Goal: Task Accomplishment & Management: Manage account settings

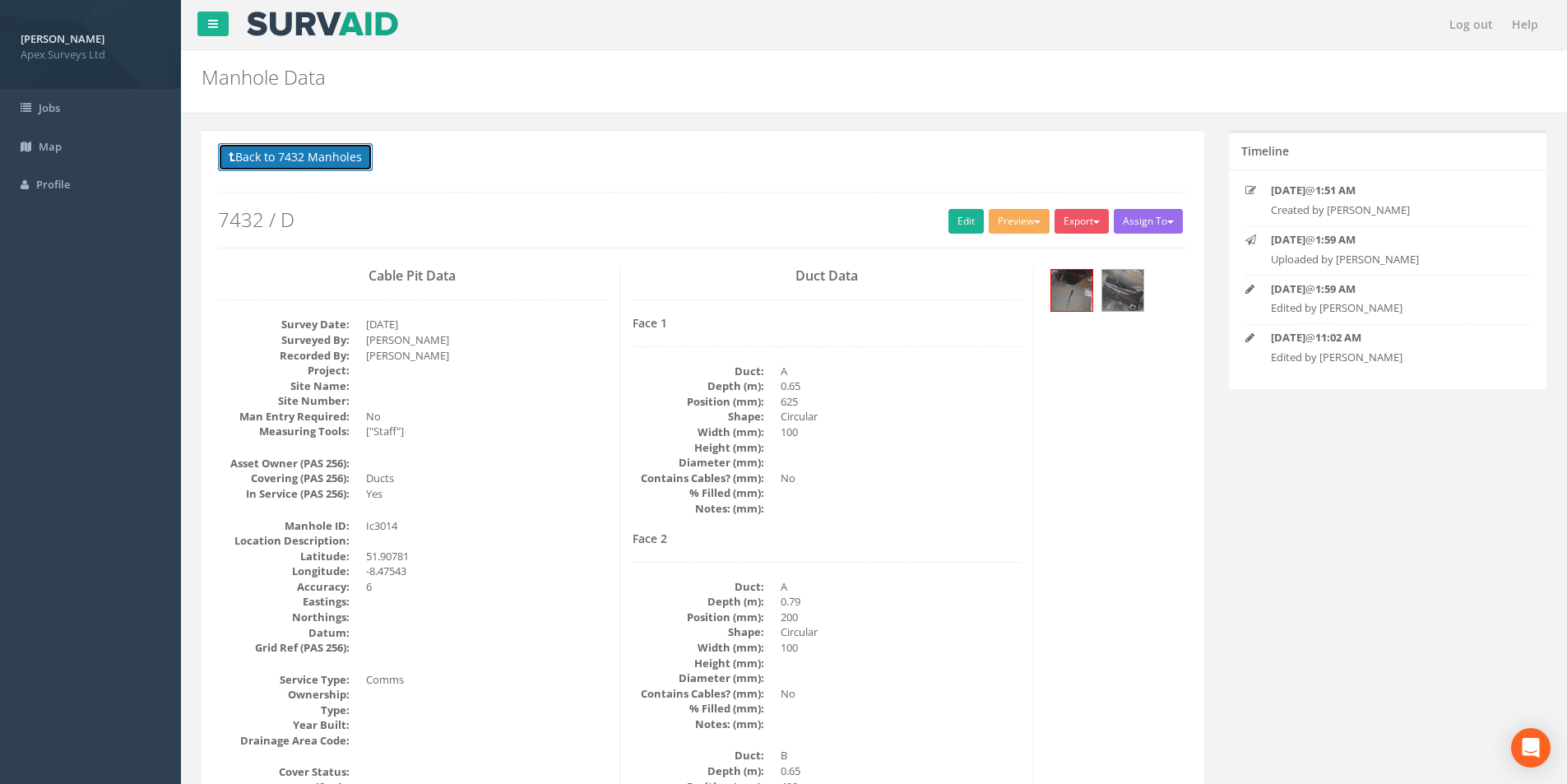
click at [276, 156] on button "Back to 7432 Manholes" at bounding box center [295, 157] width 154 height 28
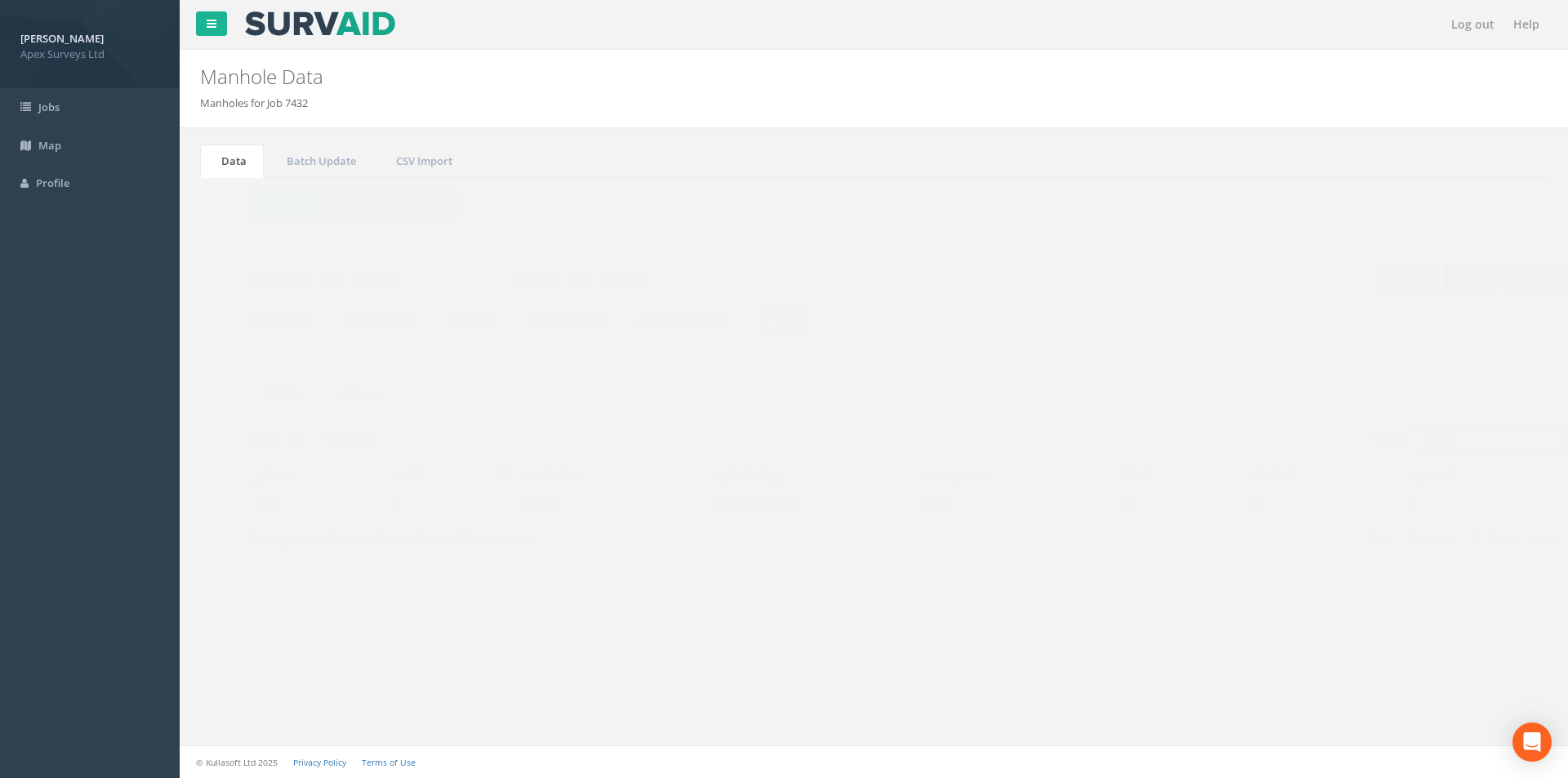
click at [1444, 438] on input "3014" at bounding box center [1456, 439] width 149 height 25
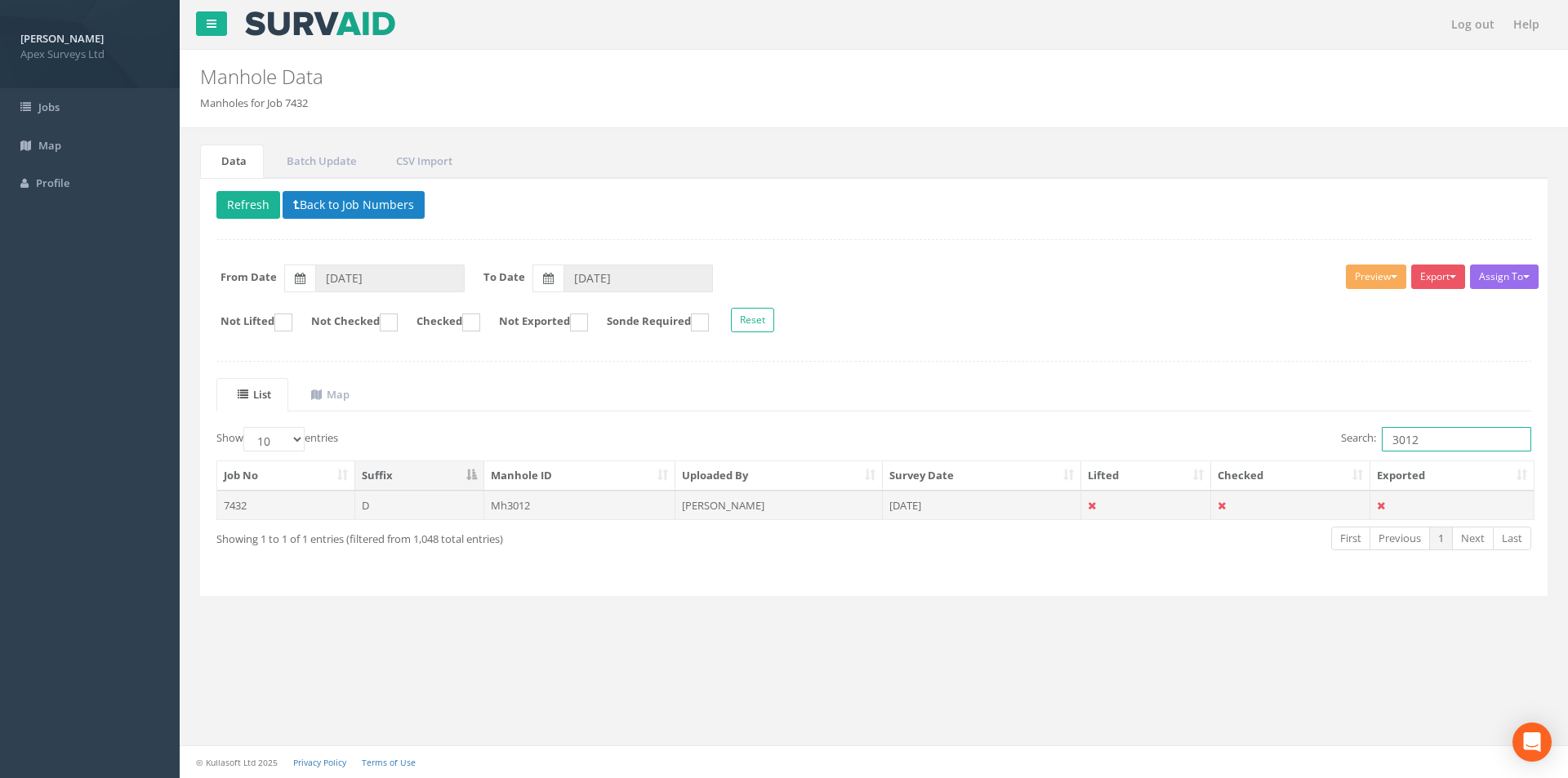
type input "3012"
click at [523, 503] on td "Mh3012" at bounding box center [580, 505] width 192 height 29
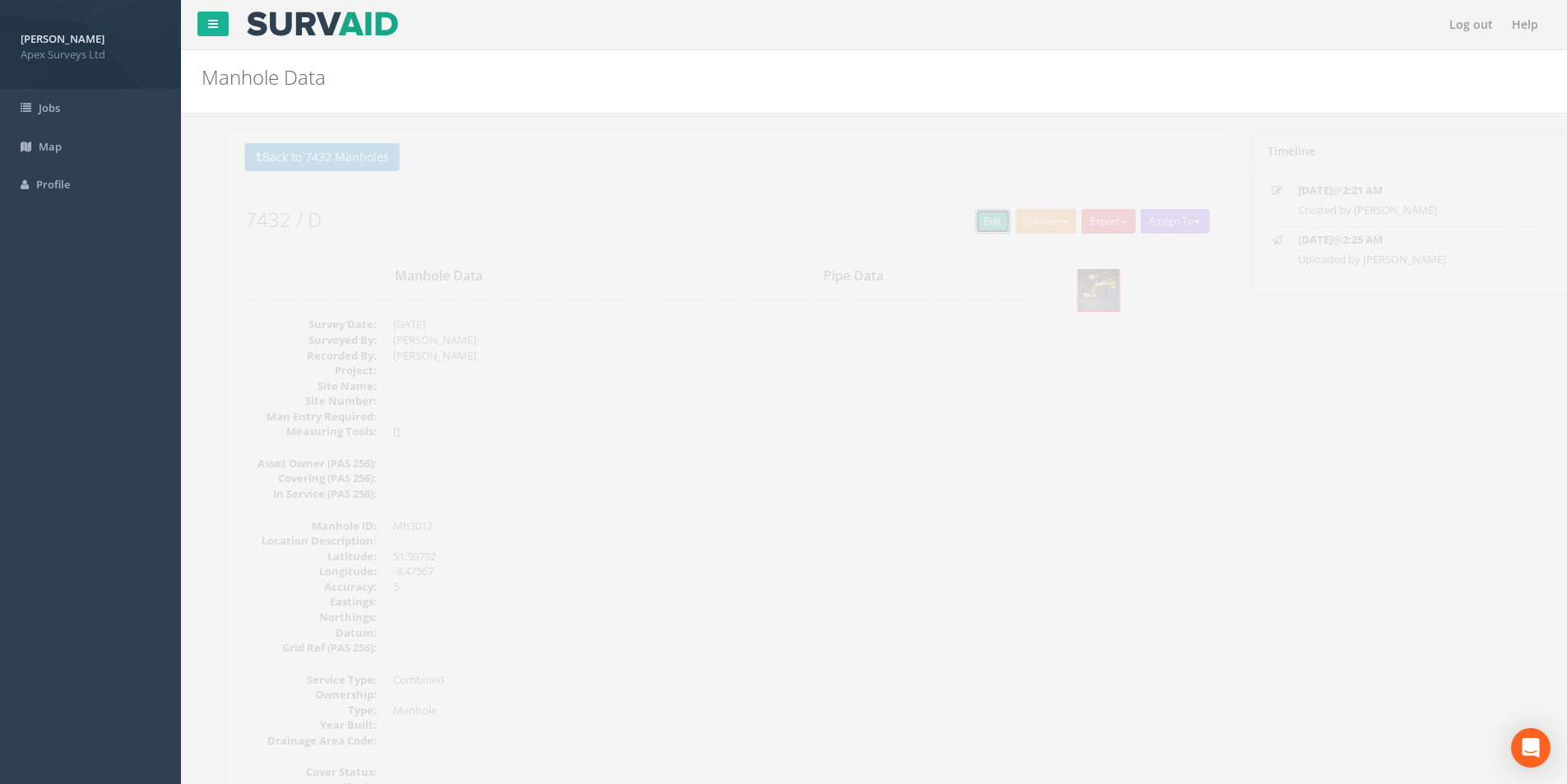
click at [960, 223] on link "Edit" at bounding box center [966, 221] width 35 height 25
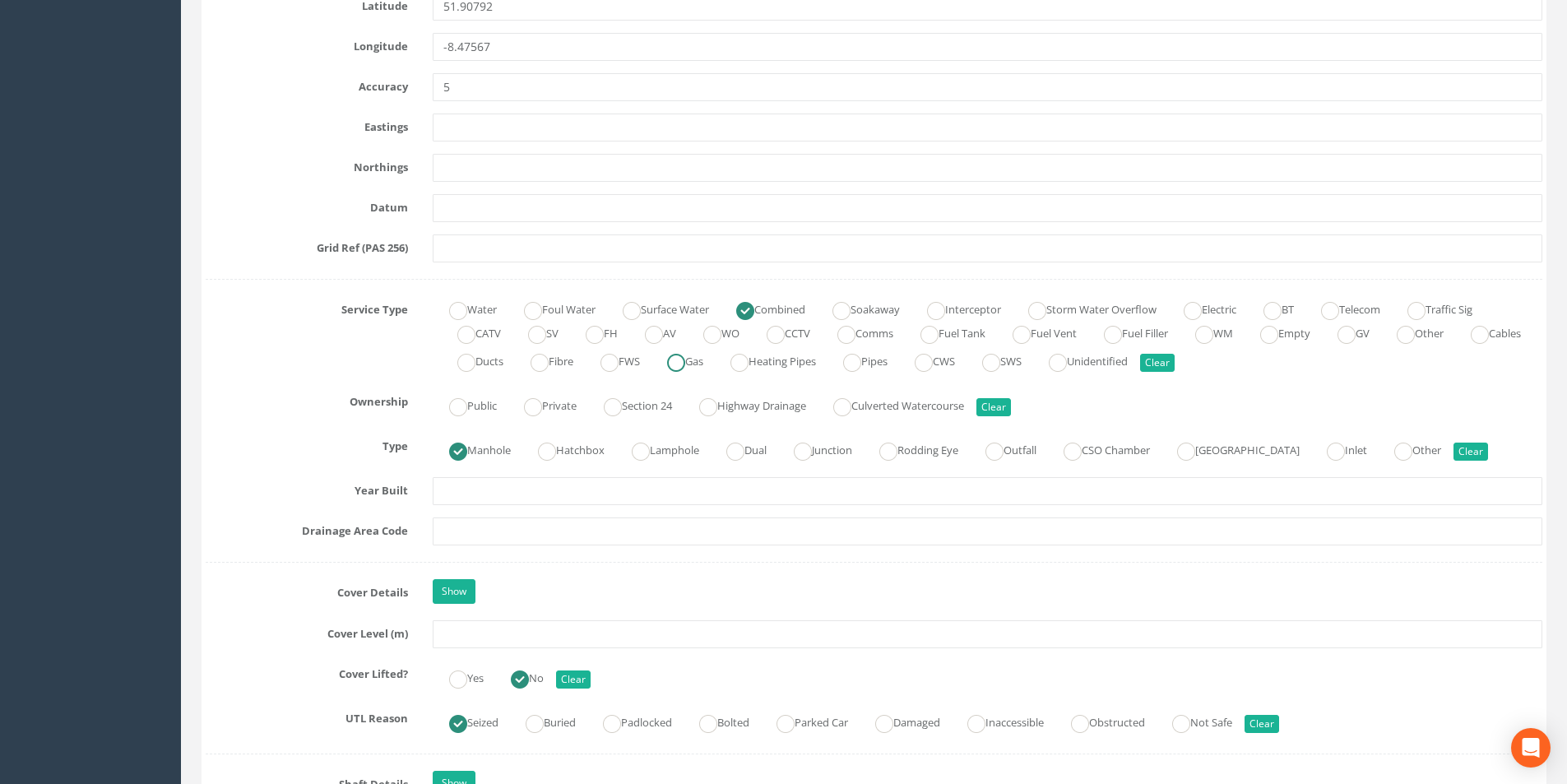
scroll to position [1151, 0]
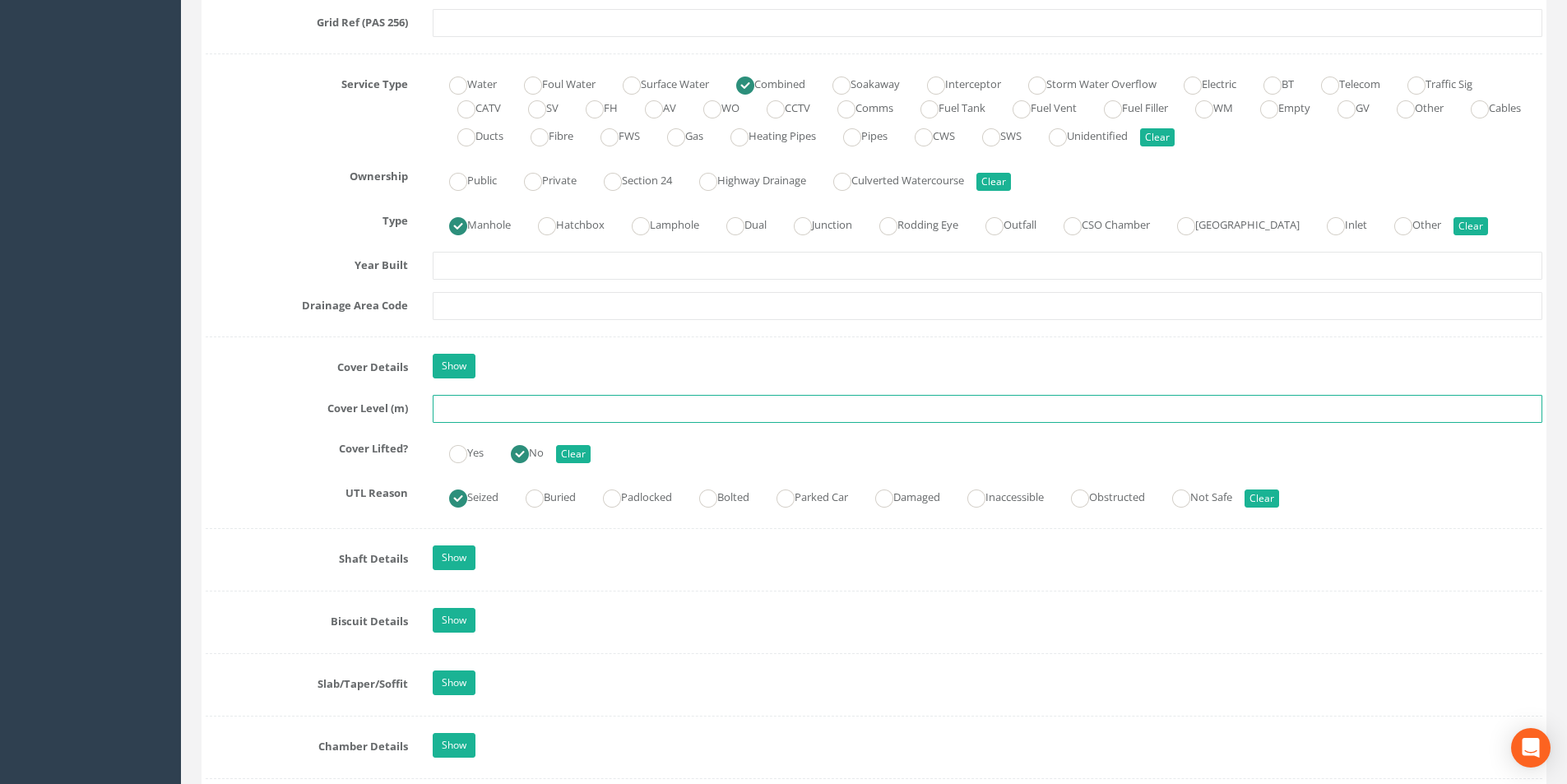
click at [574, 416] on input "text" at bounding box center [988, 409] width 1110 height 28
type input "8.56"
click at [570, 307] on input "text" at bounding box center [988, 305] width 1110 height 28
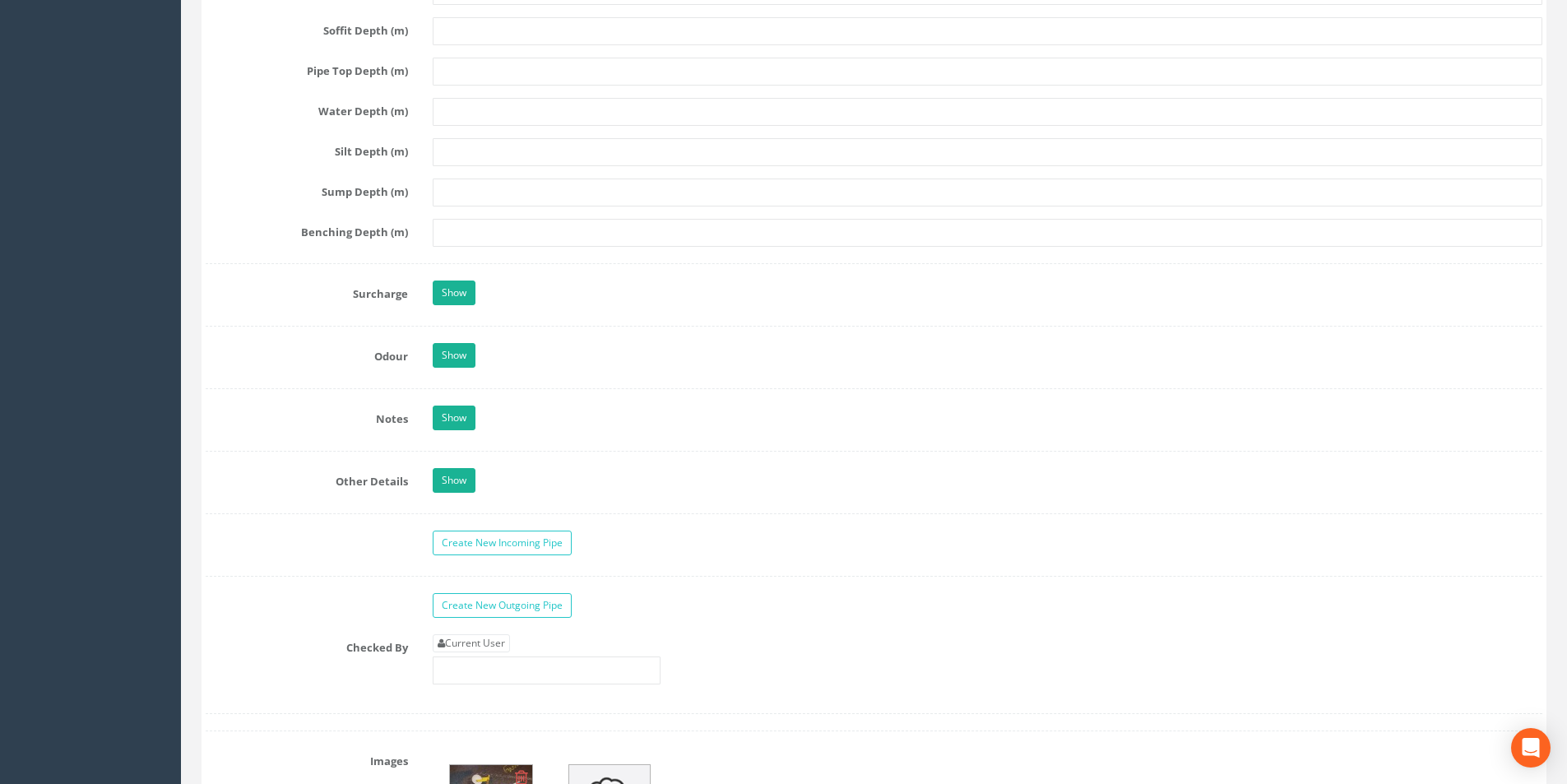
scroll to position [2385, 0]
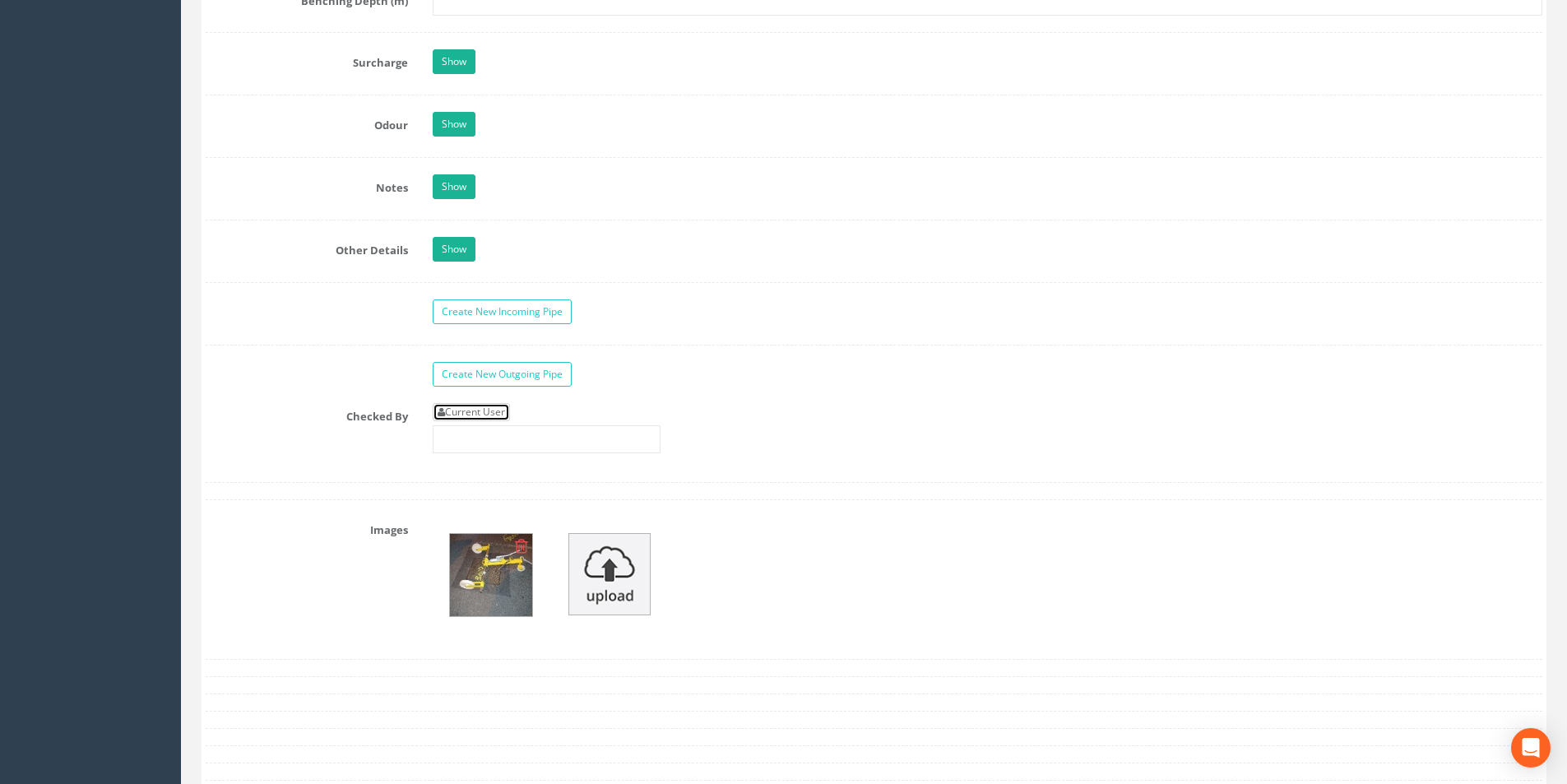
click at [491, 411] on link "Current User" at bounding box center [472, 411] width 78 height 18
type input "[PERSON_NAME]"
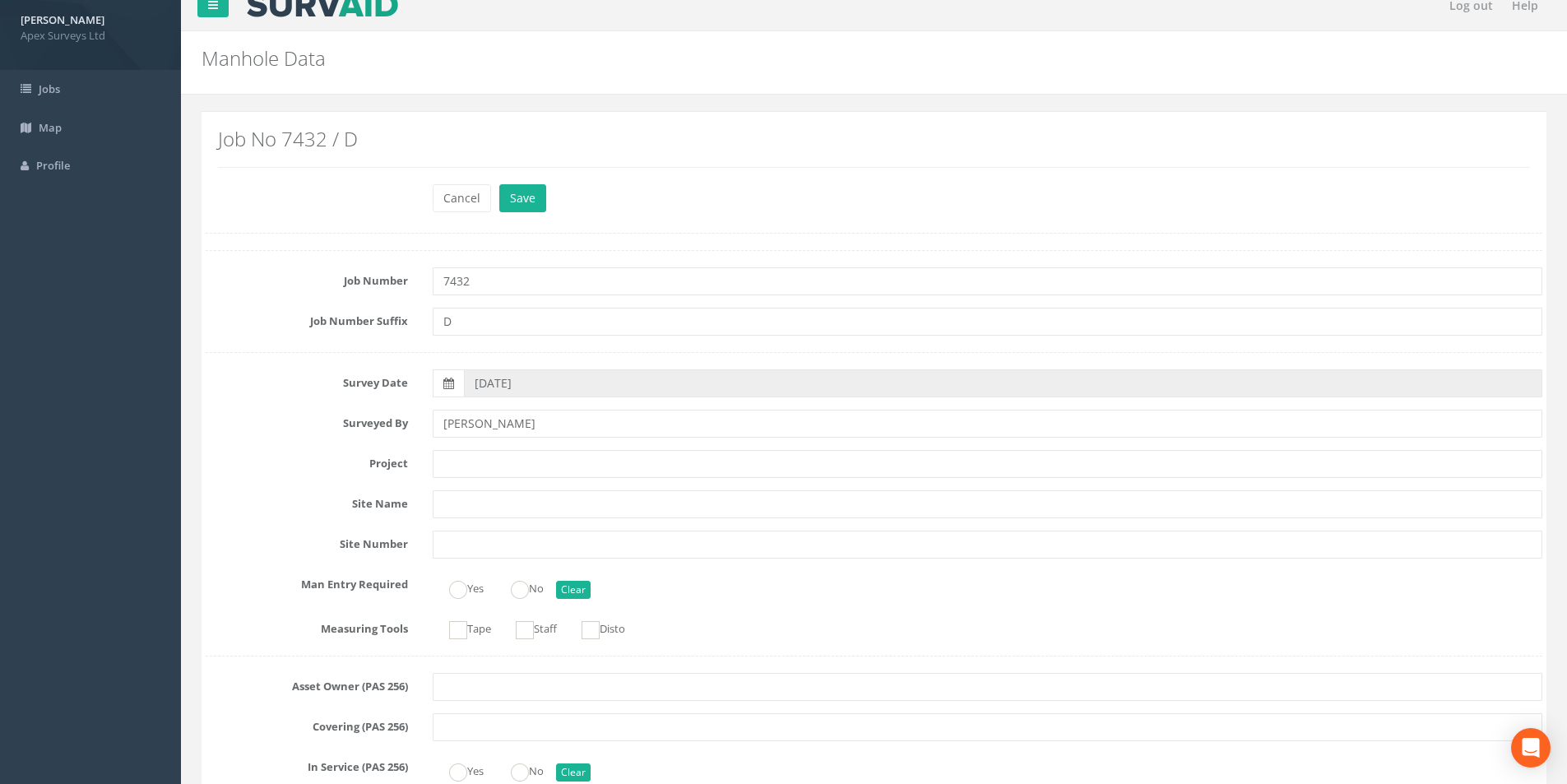
scroll to position [0, 0]
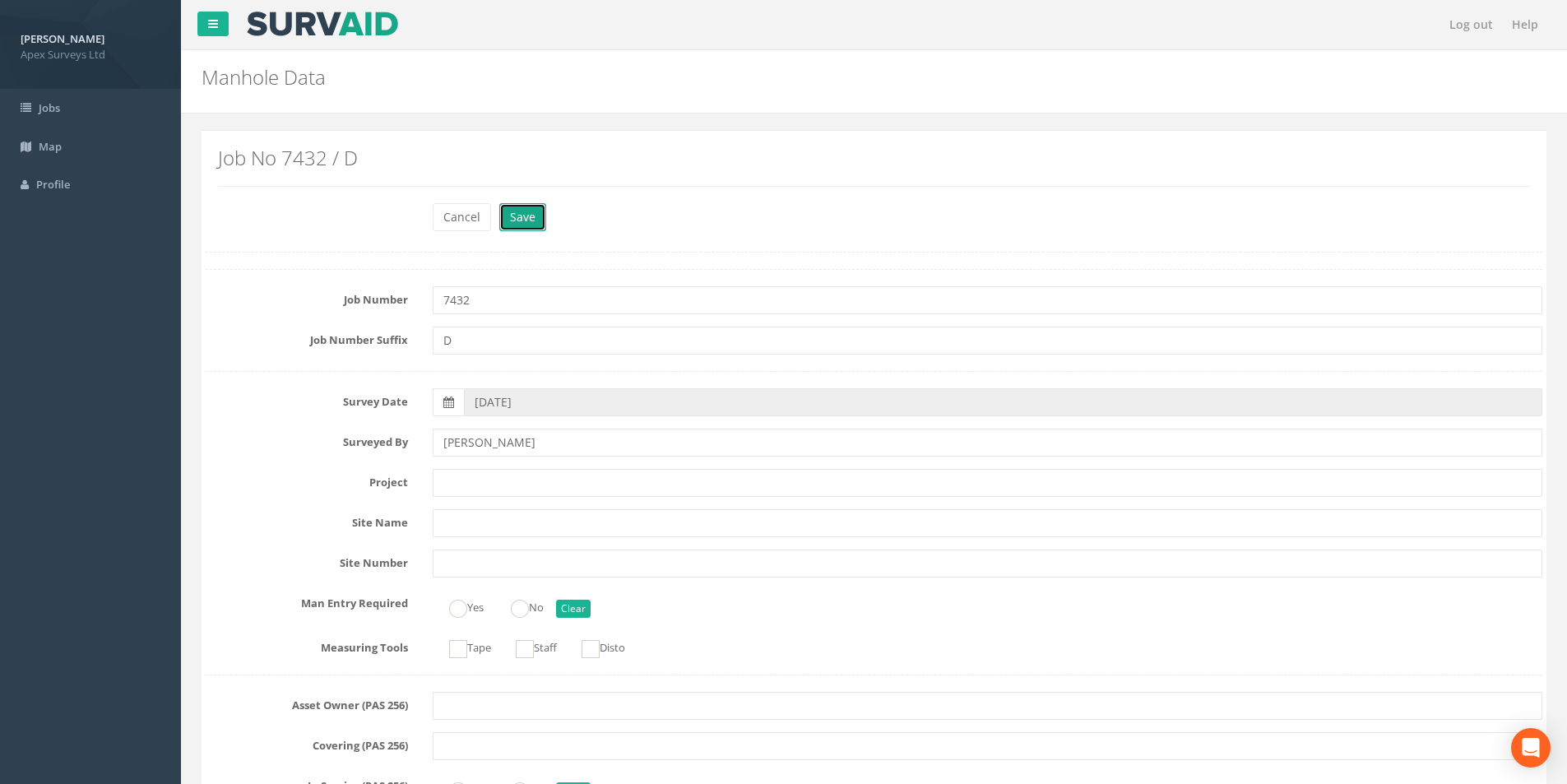
click at [523, 221] on button "Save" at bounding box center [523, 217] width 47 height 28
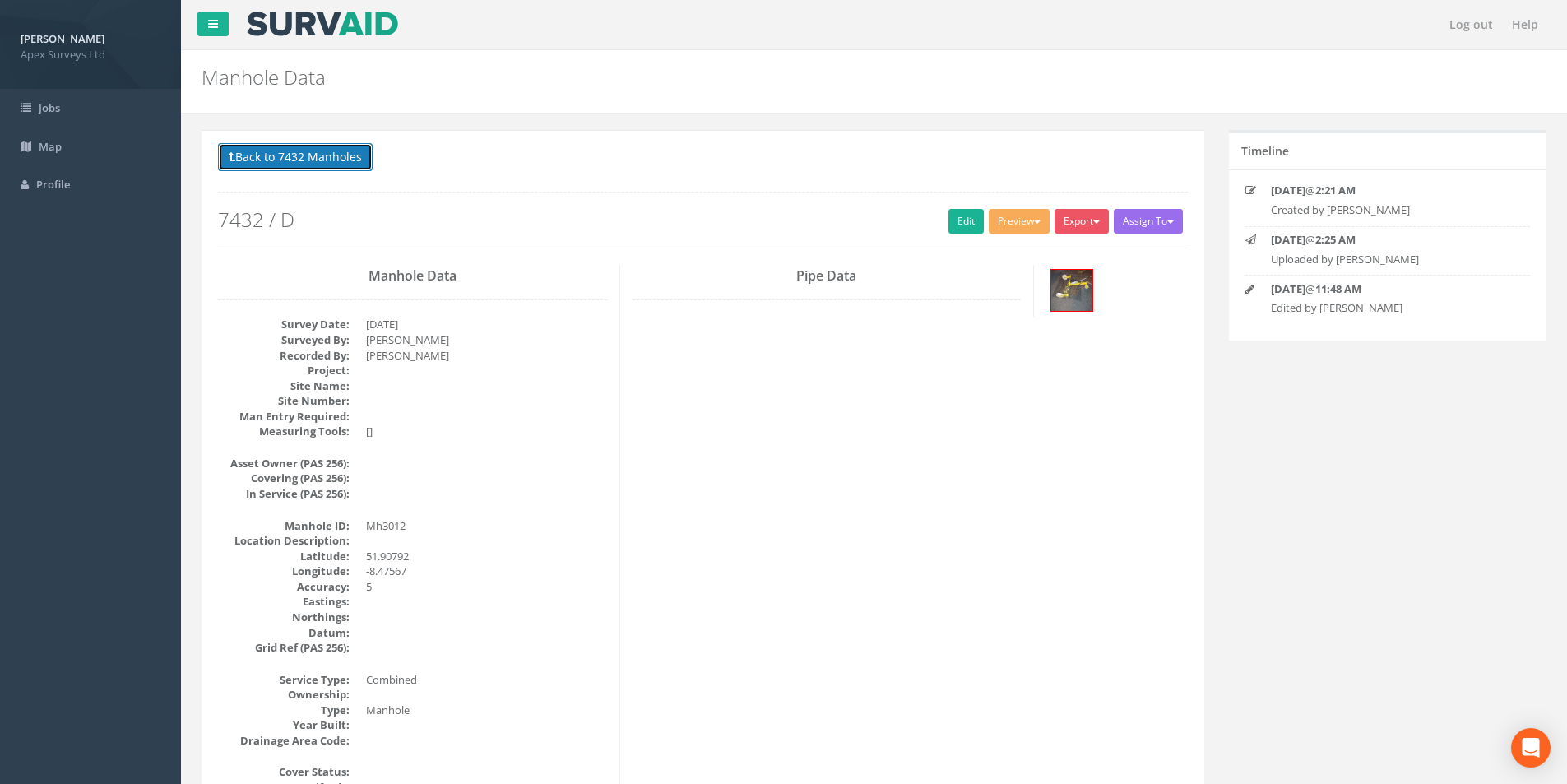
click at [297, 151] on button "Back to 7432 Manholes" at bounding box center [295, 157] width 154 height 28
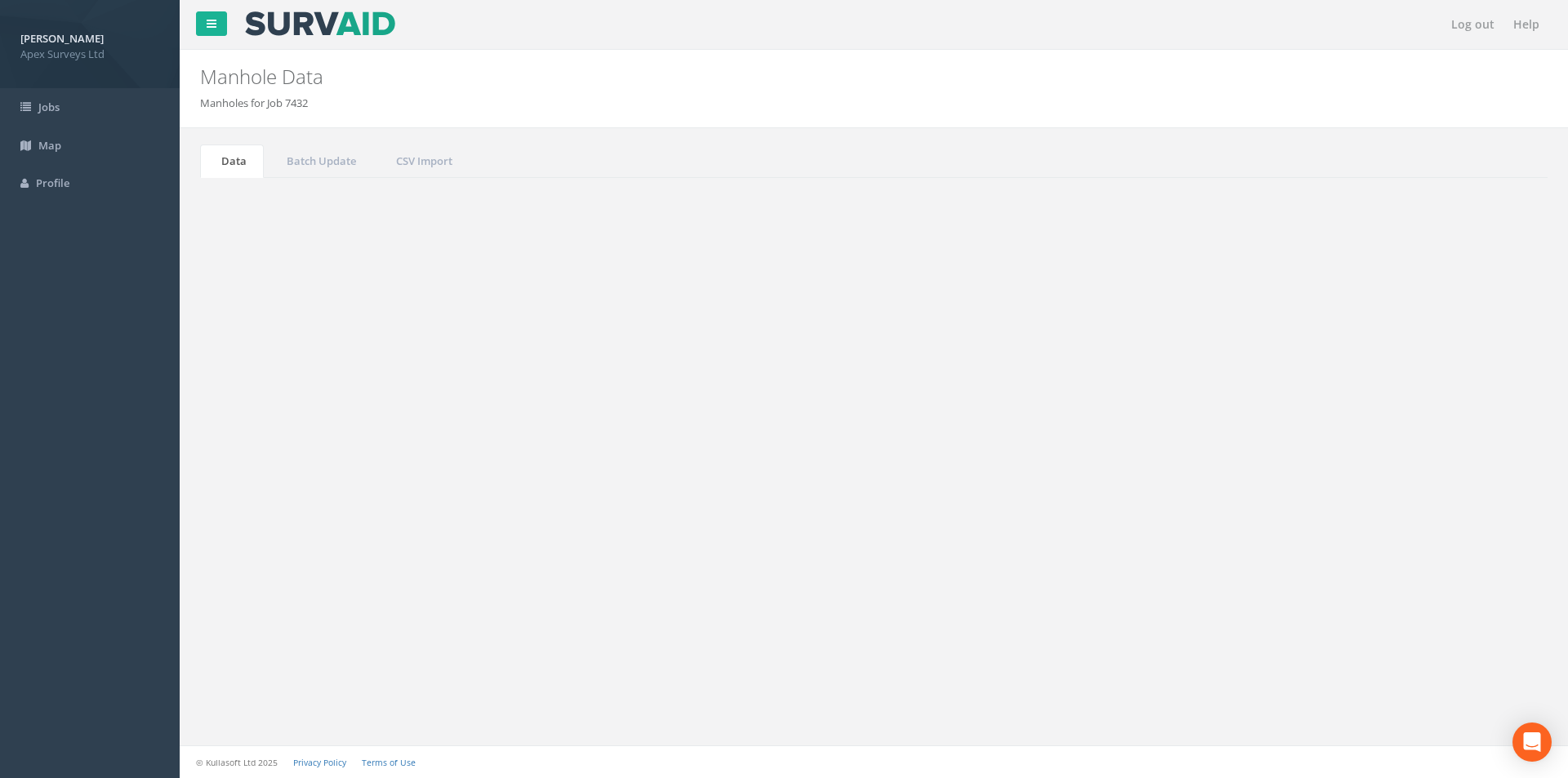
click at [1452, 437] on input "3012" at bounding box center [1456, 439] width 149 height 25
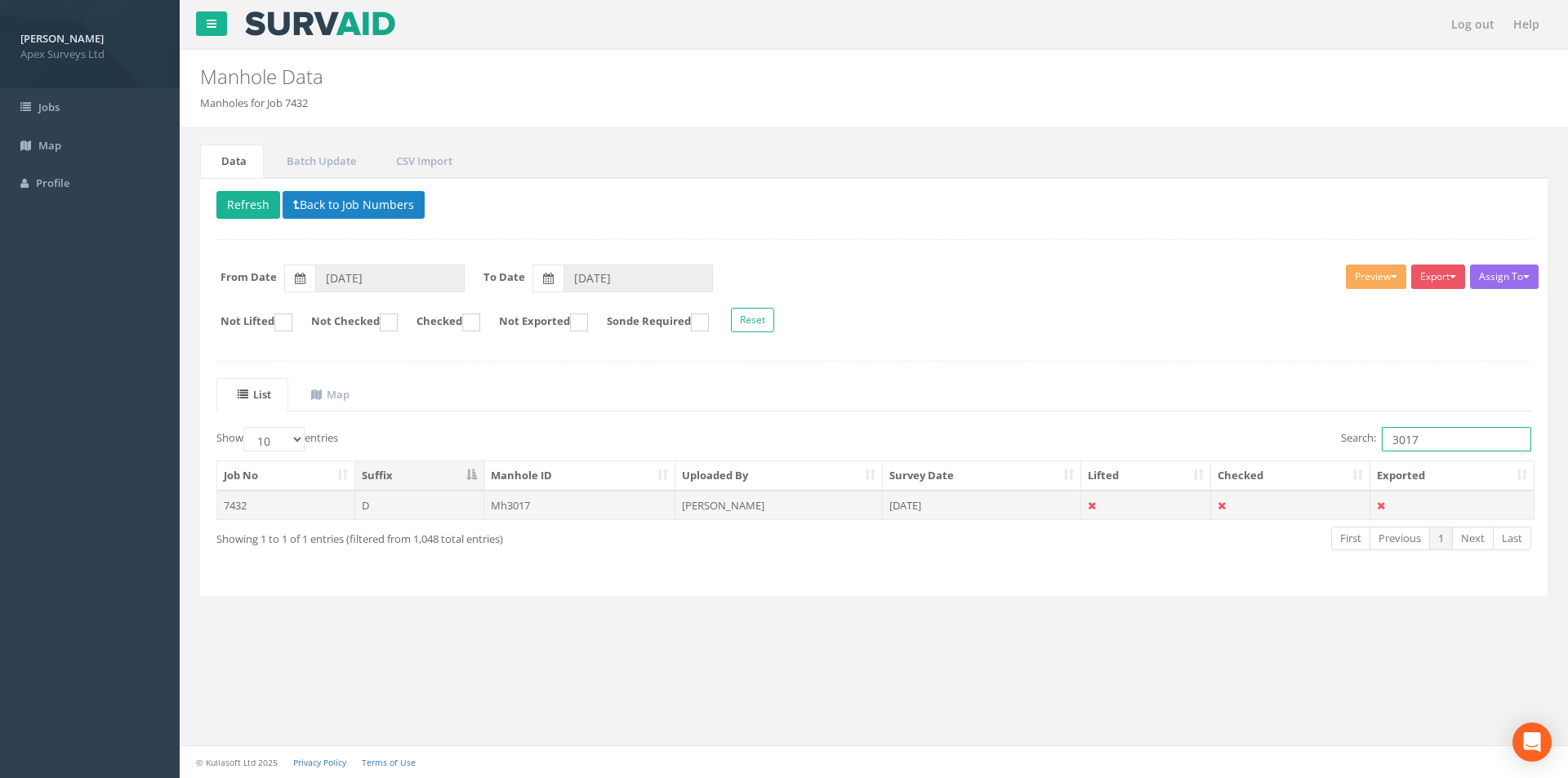
type input "3017"
click at [1027, 502] on td "[DATE]" at bounding box center [982, 505] width 199 height 29
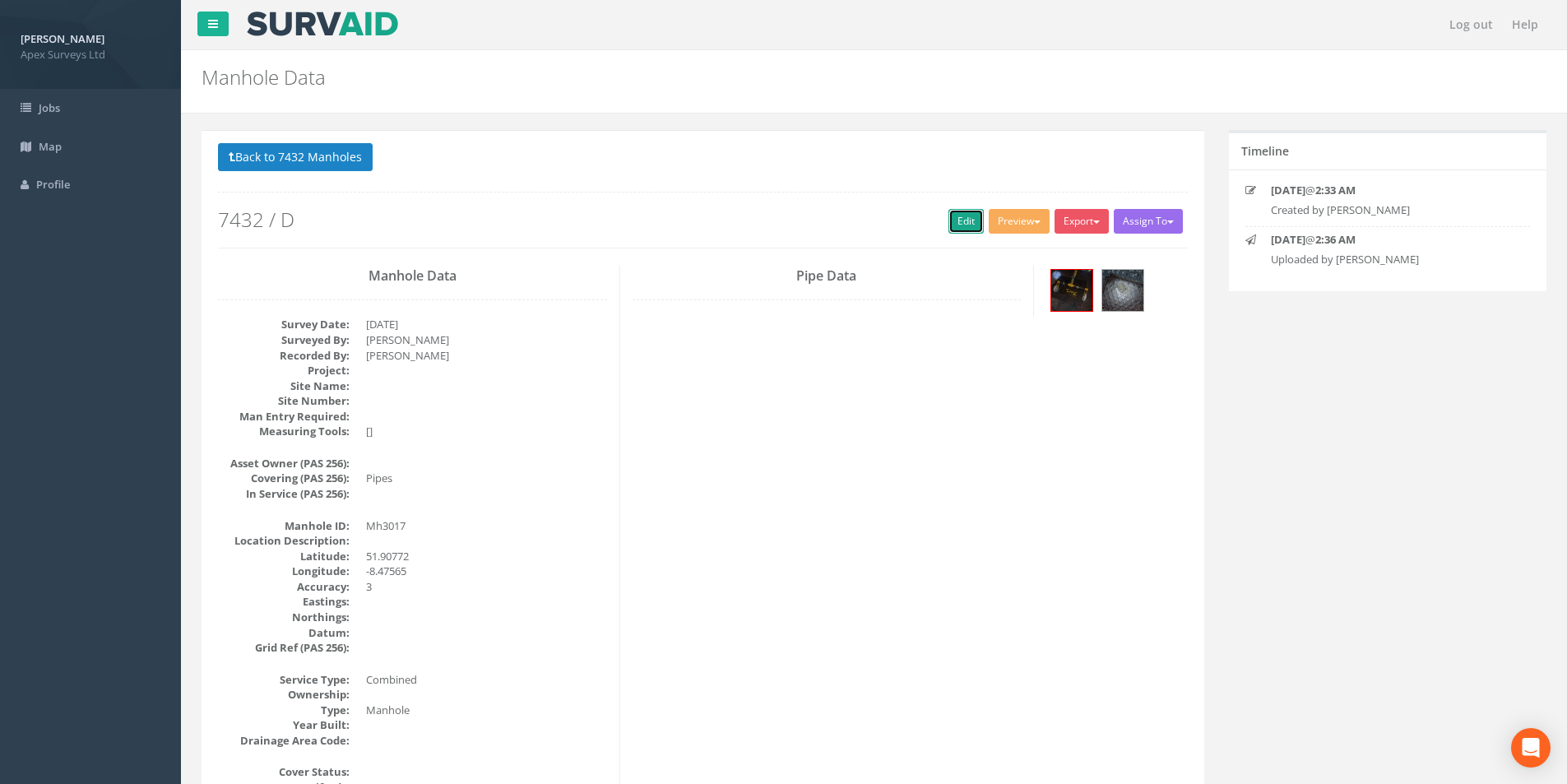
click at [950, 217] on link "Edit" at bounding box center [966, 221] width 35 height 25
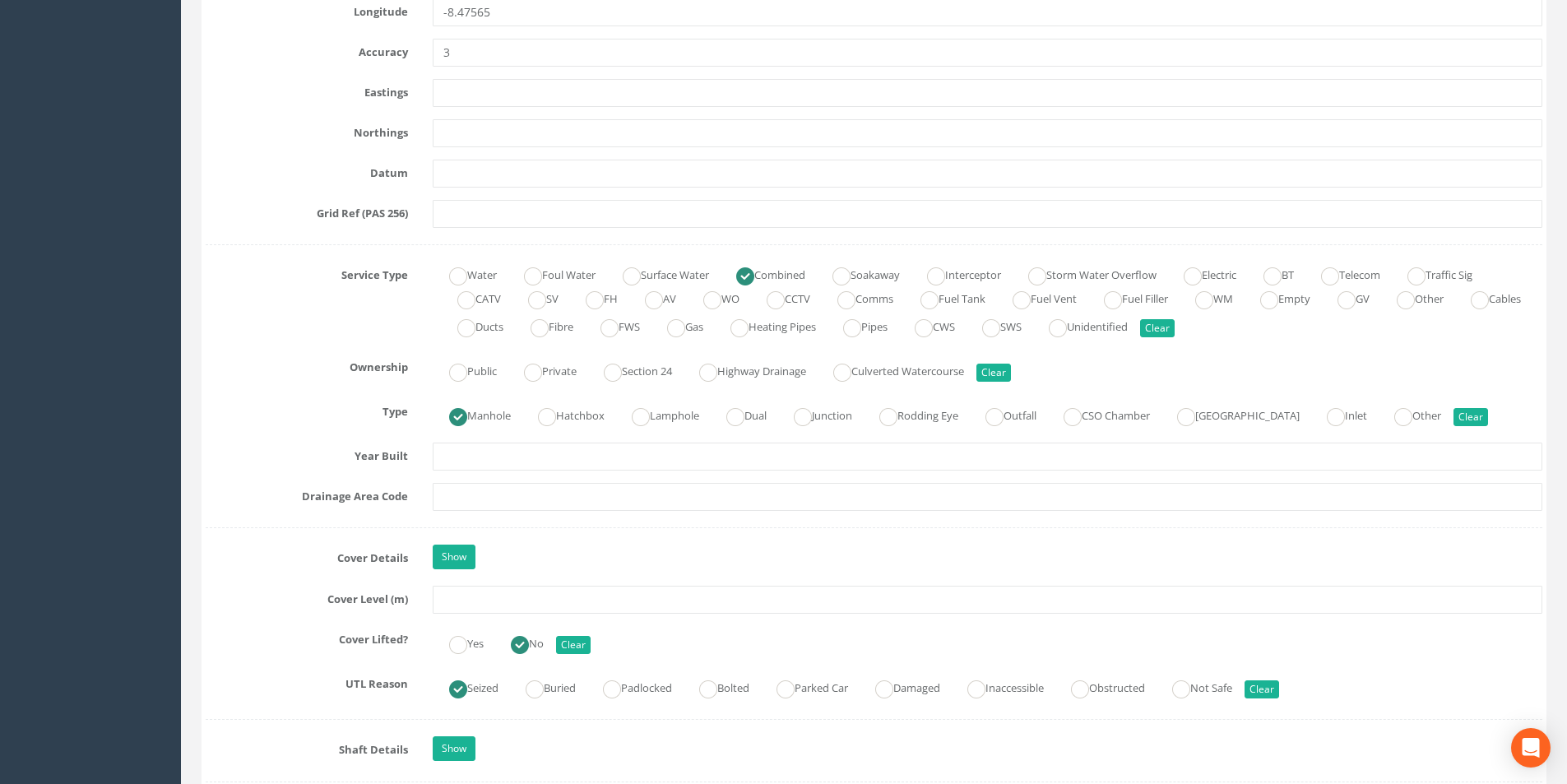
scroll to position [987, 0]
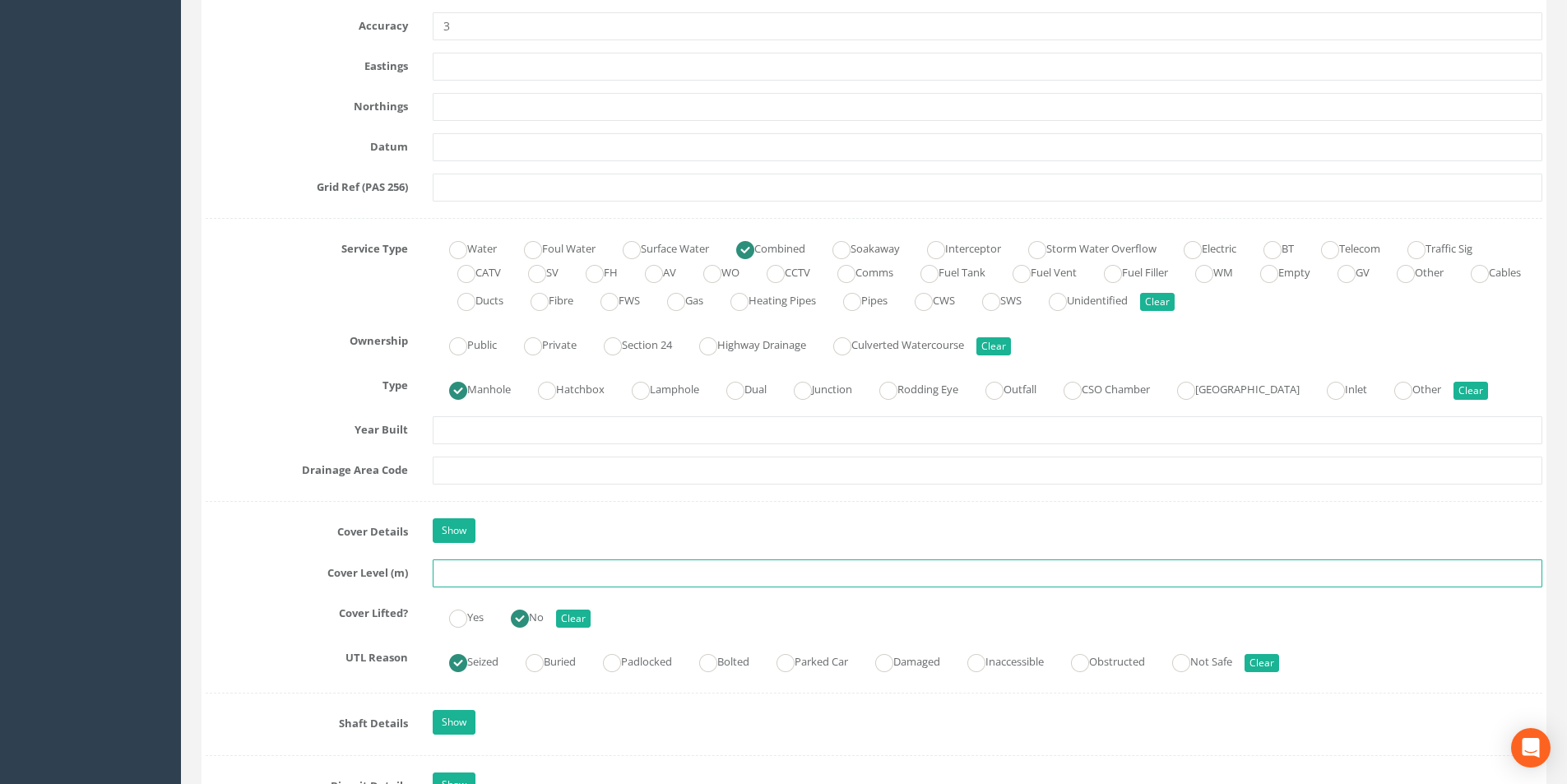
click at [582, 577] on input "text" at bounding box center [988, 573] width 1110 height 28
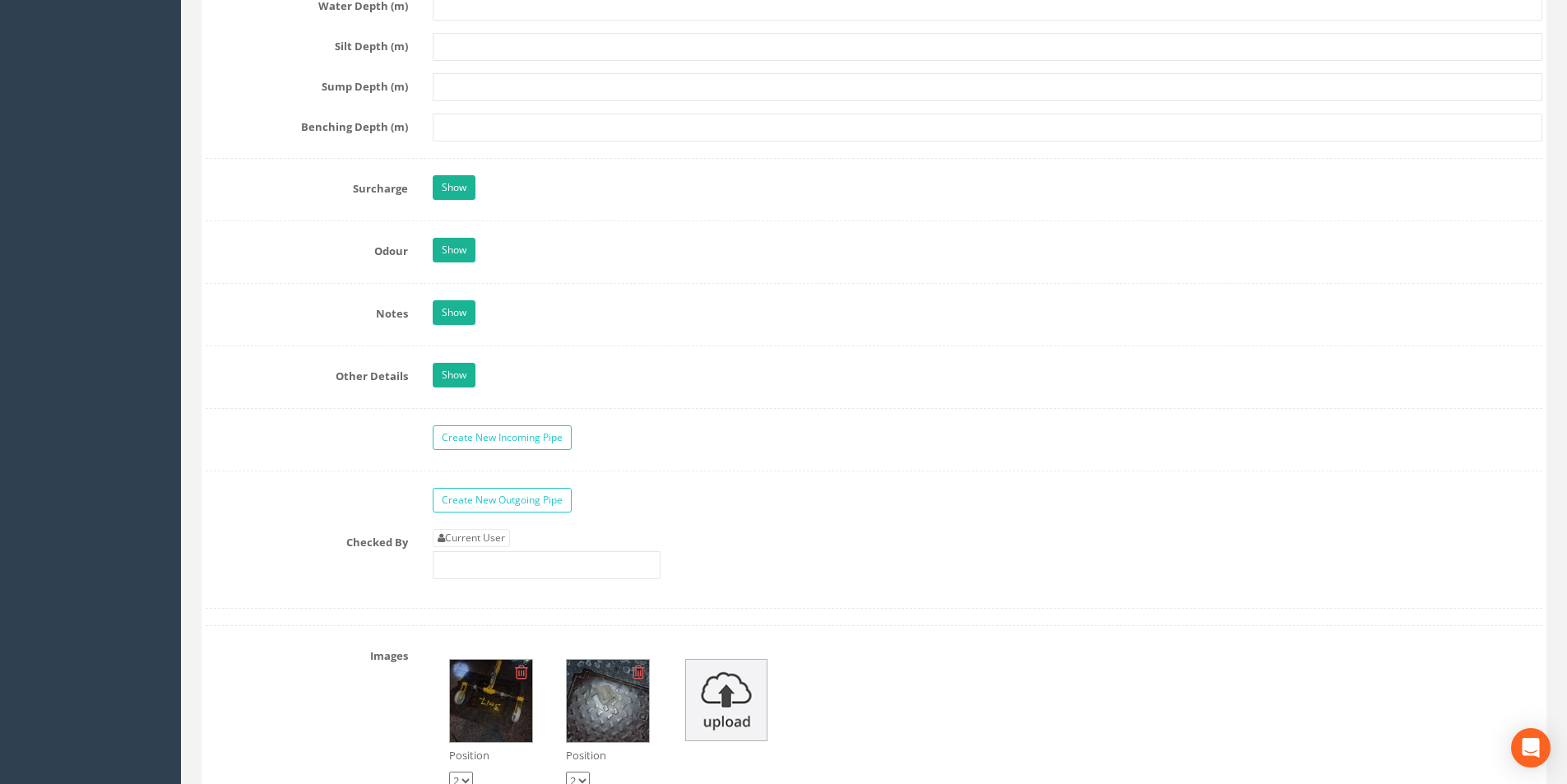
scroll to position [2385, 0]
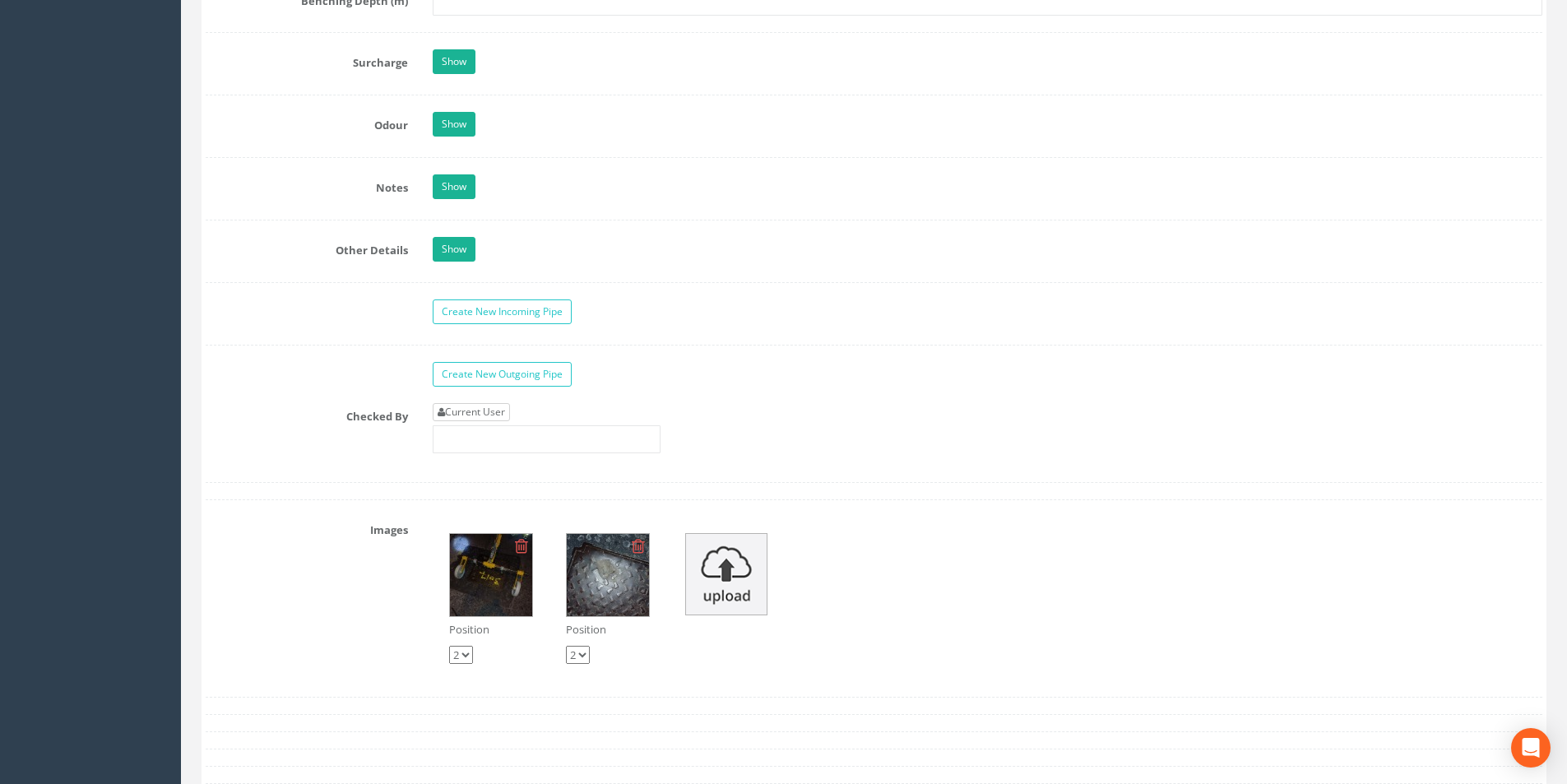
type input "8.59"
click at [488, 410] on link "Current User" at bounding box center [472, 411] width 78 height 18
type input "[PERSON_NAME]"
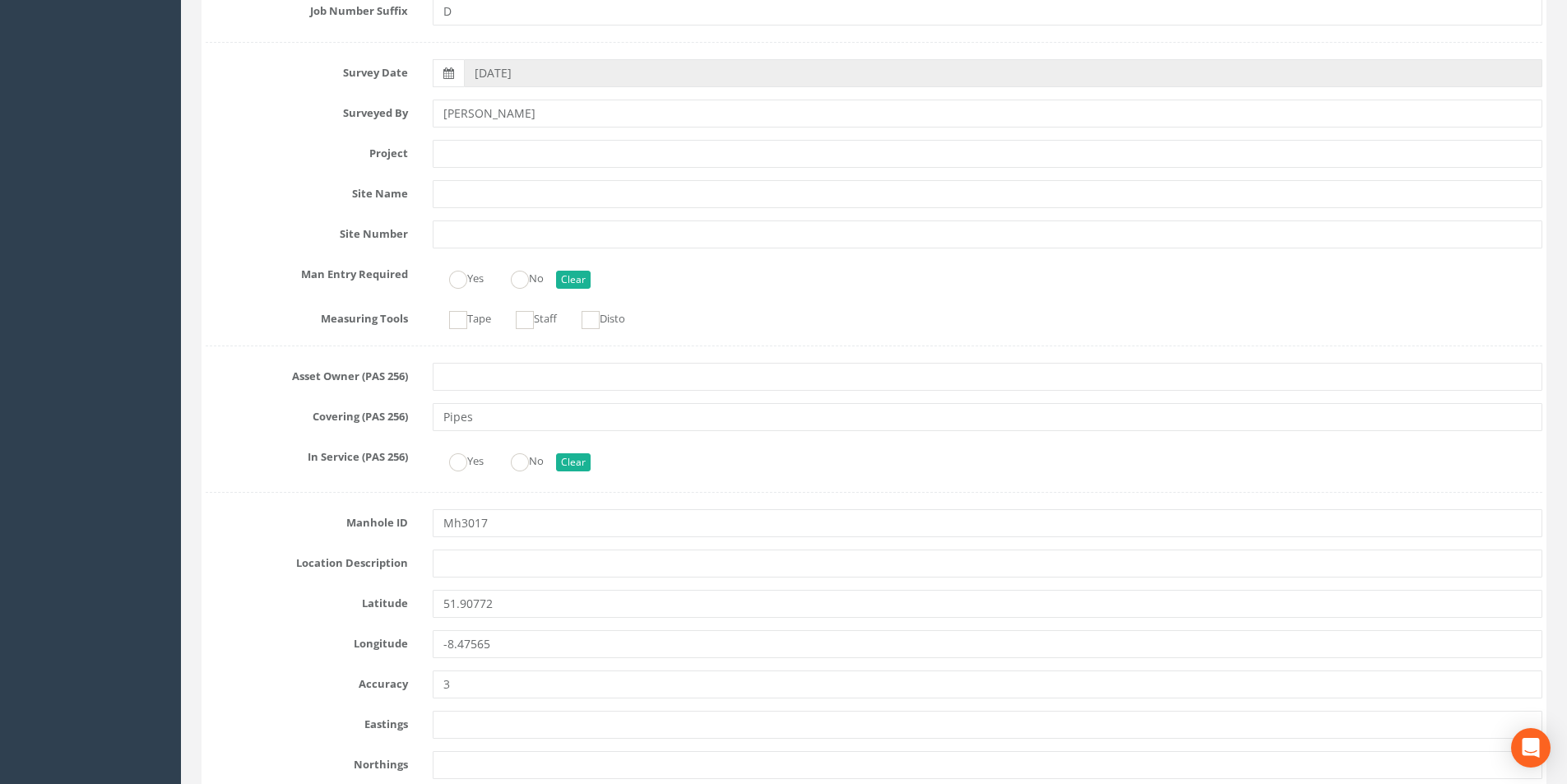
scroll to position [0, 0]
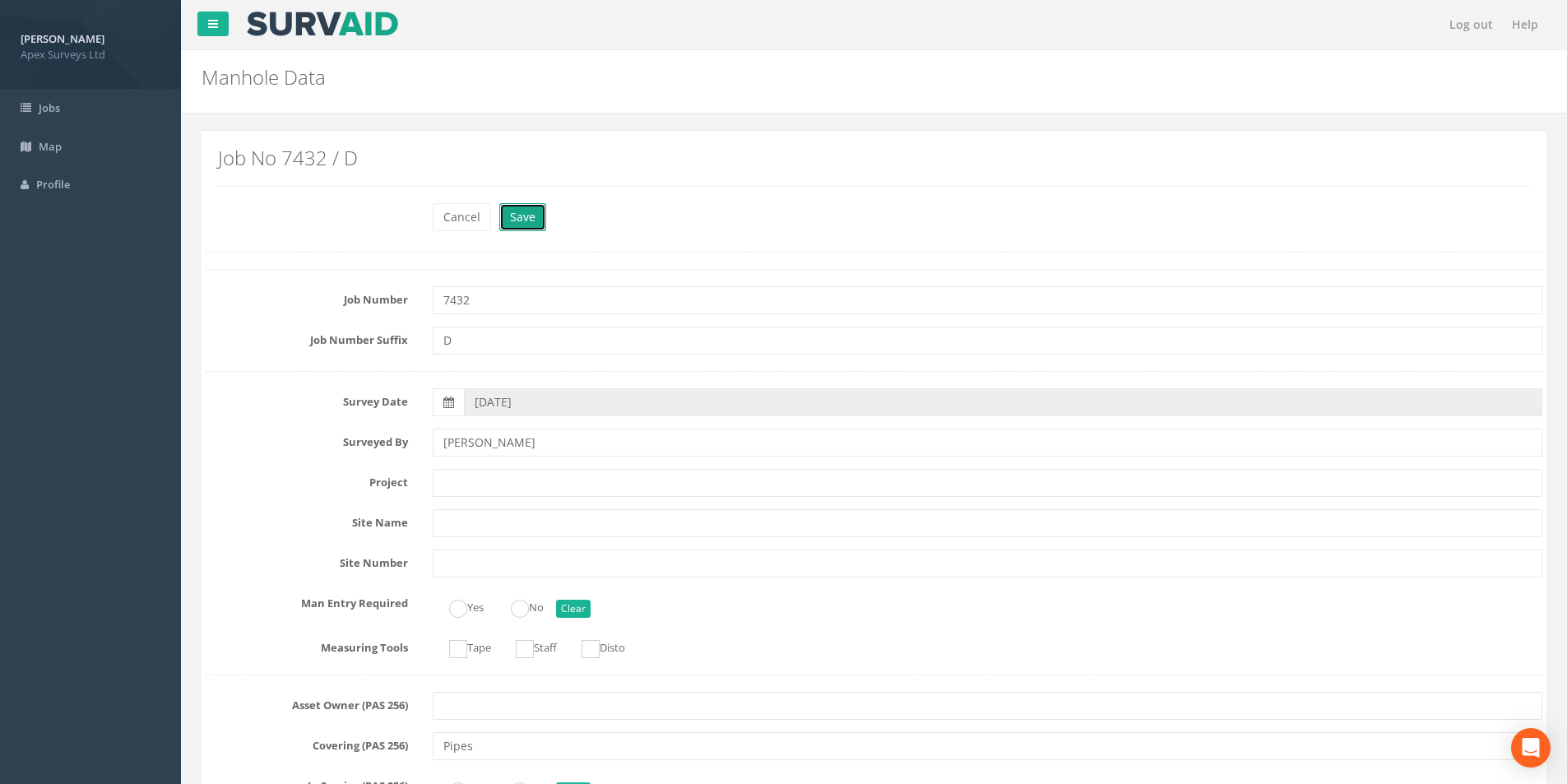
click at [538, 210] on button "Save" at bounding box center [523, 217] width 47 height 28
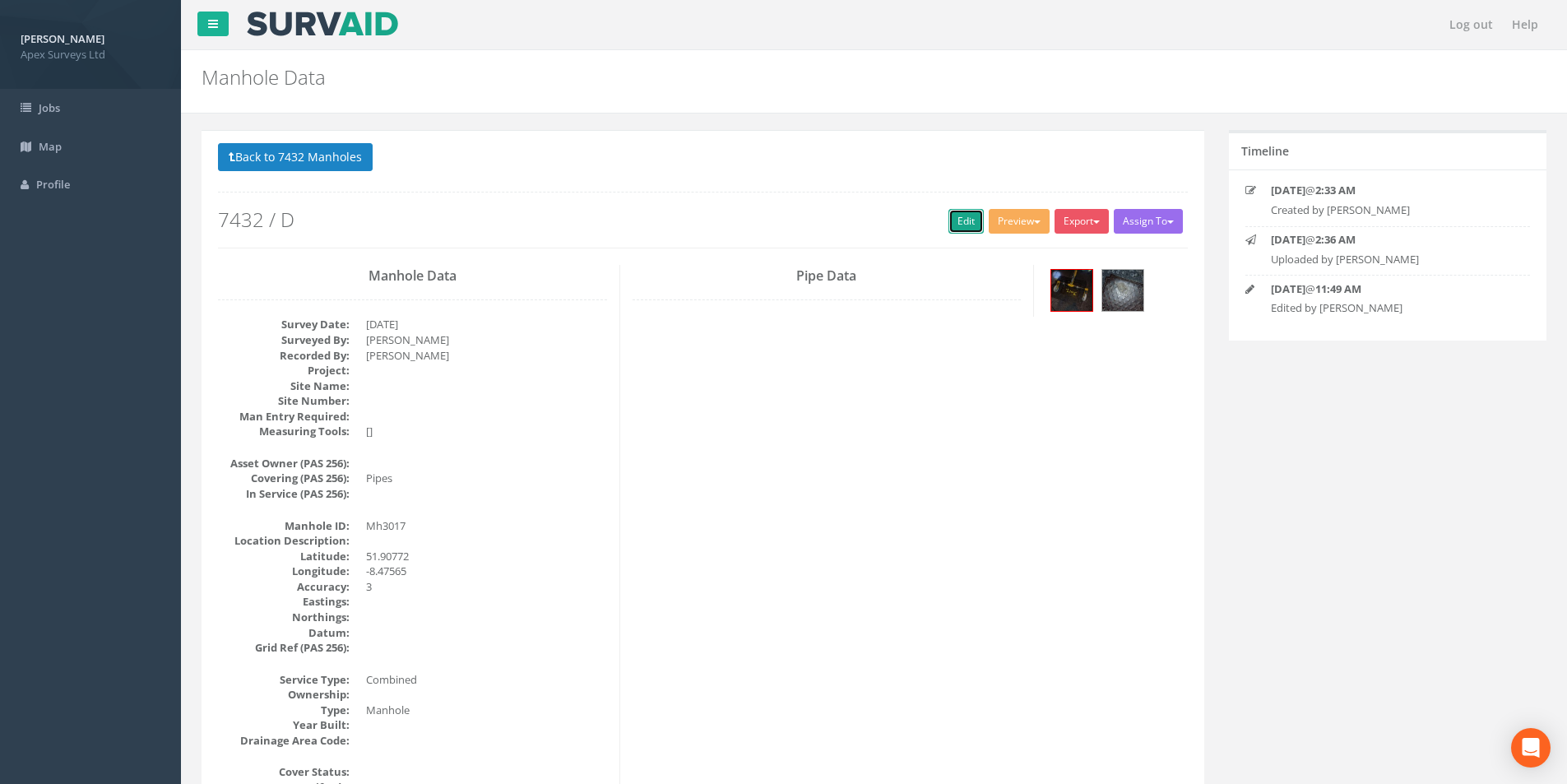
click at [955, 228] on link "Edit" at bounding box center [966, 221] width 35 height 25
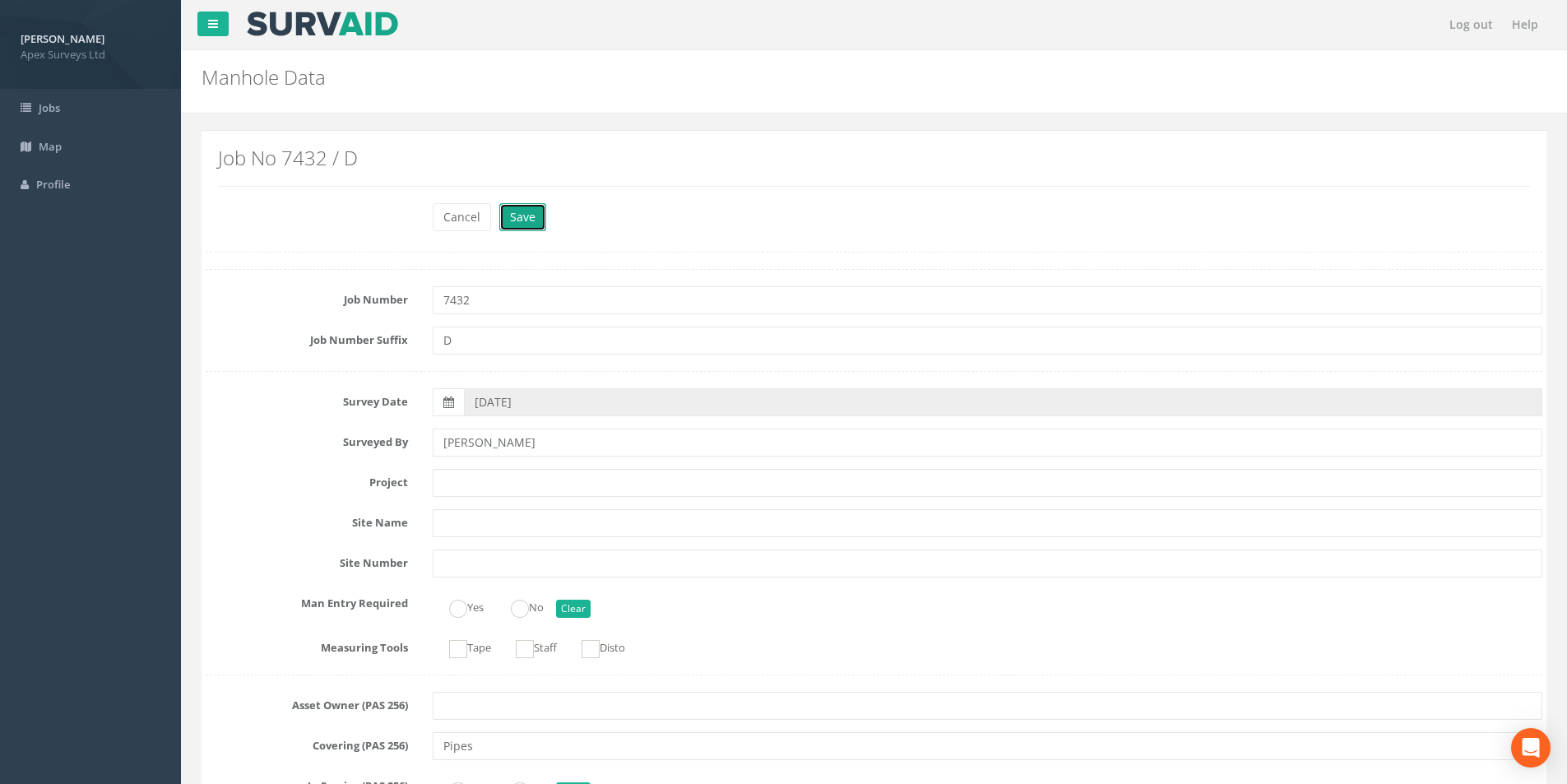
click at [516, 229] on button "Save" at bounding box center [523, 217] width 47 height 28
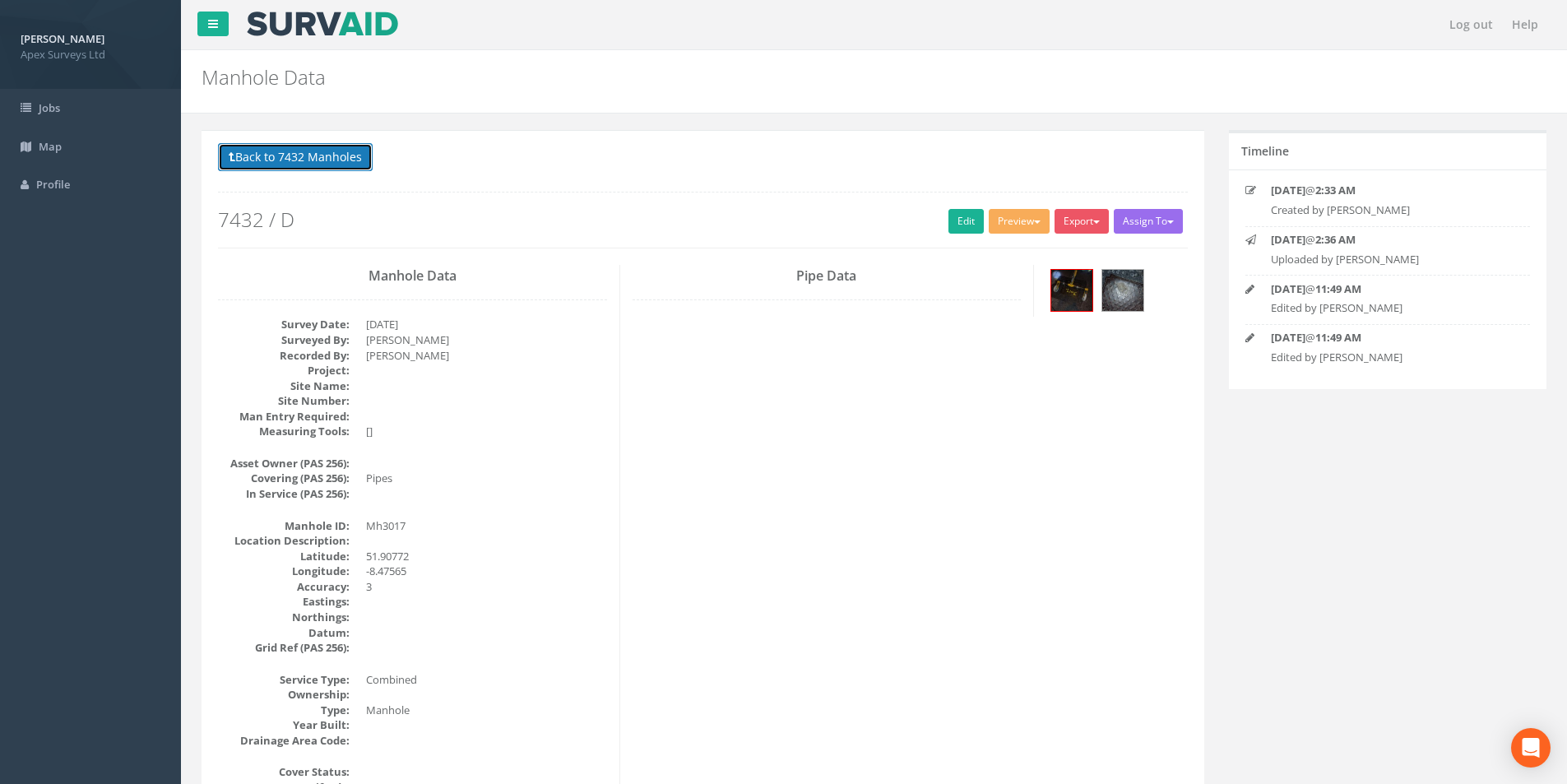
drag, startPoint x: 263, startPoint y: 158, endPoint x: 526, endPoint y: 274, distance: 287.4
click at [263, 158] on button "Back to 7432 Manholes" at bounding box center [295, 157] width 154 height 28
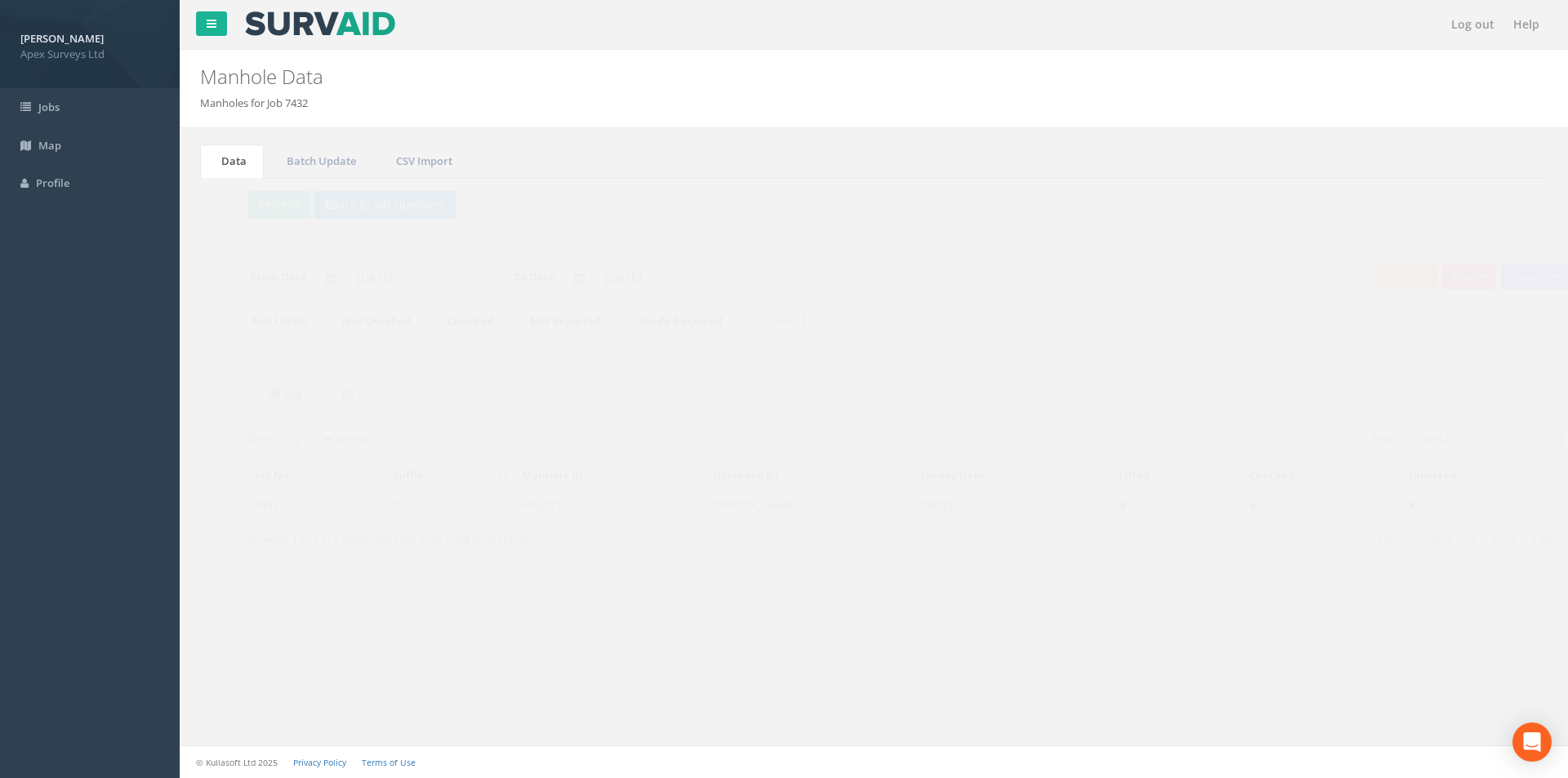
click at [1476, 441] on input "3017" at bounding box center [1456, 439] width 149 height 25
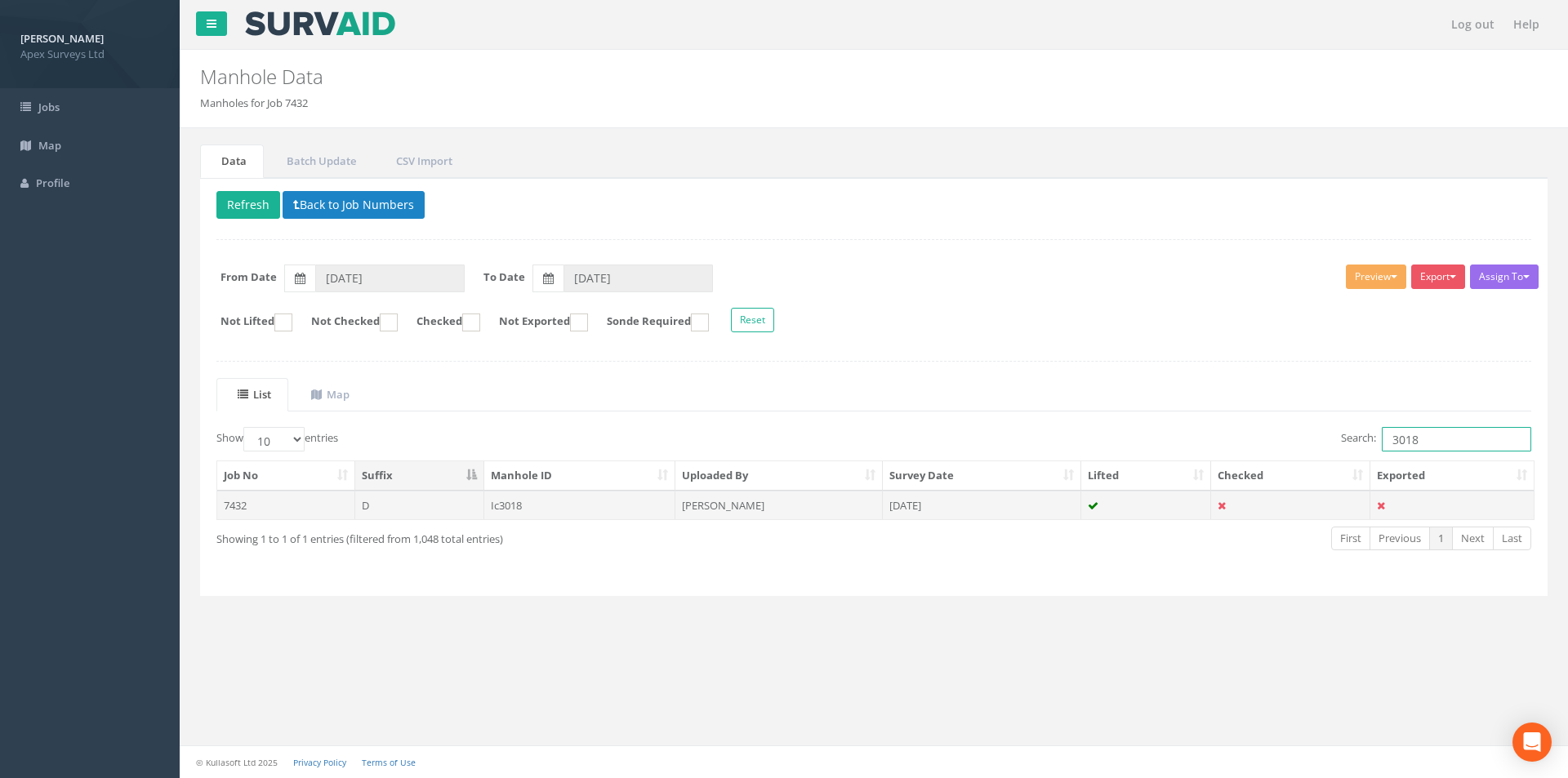
type input "3018"
click at [1017, 502] on td "[DATE]" at bounding box center [982, 505] width 199 height 29
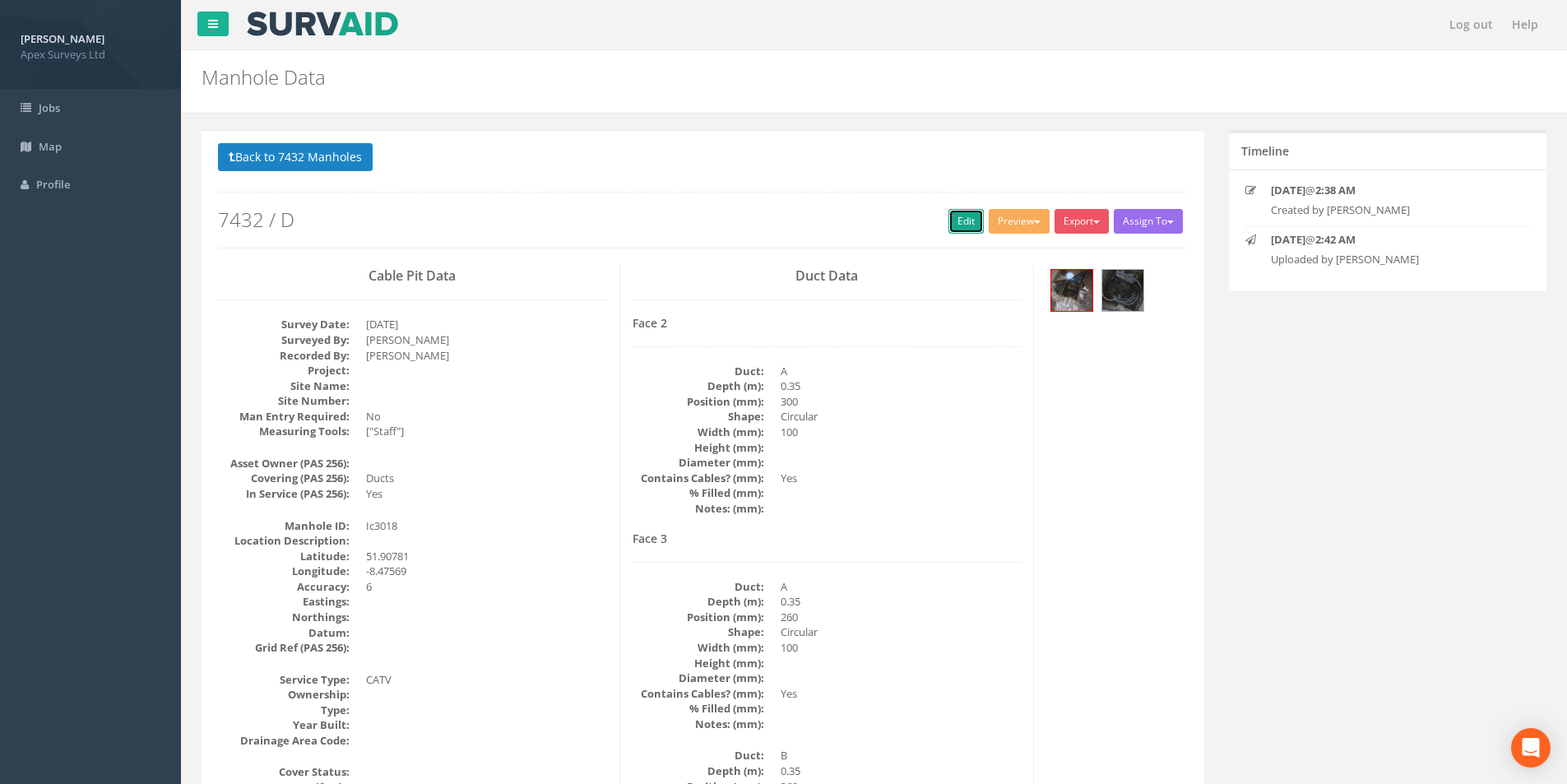
click at [958, 216] on link "Edit" at bounding box center [966, 221] width 35 height 25
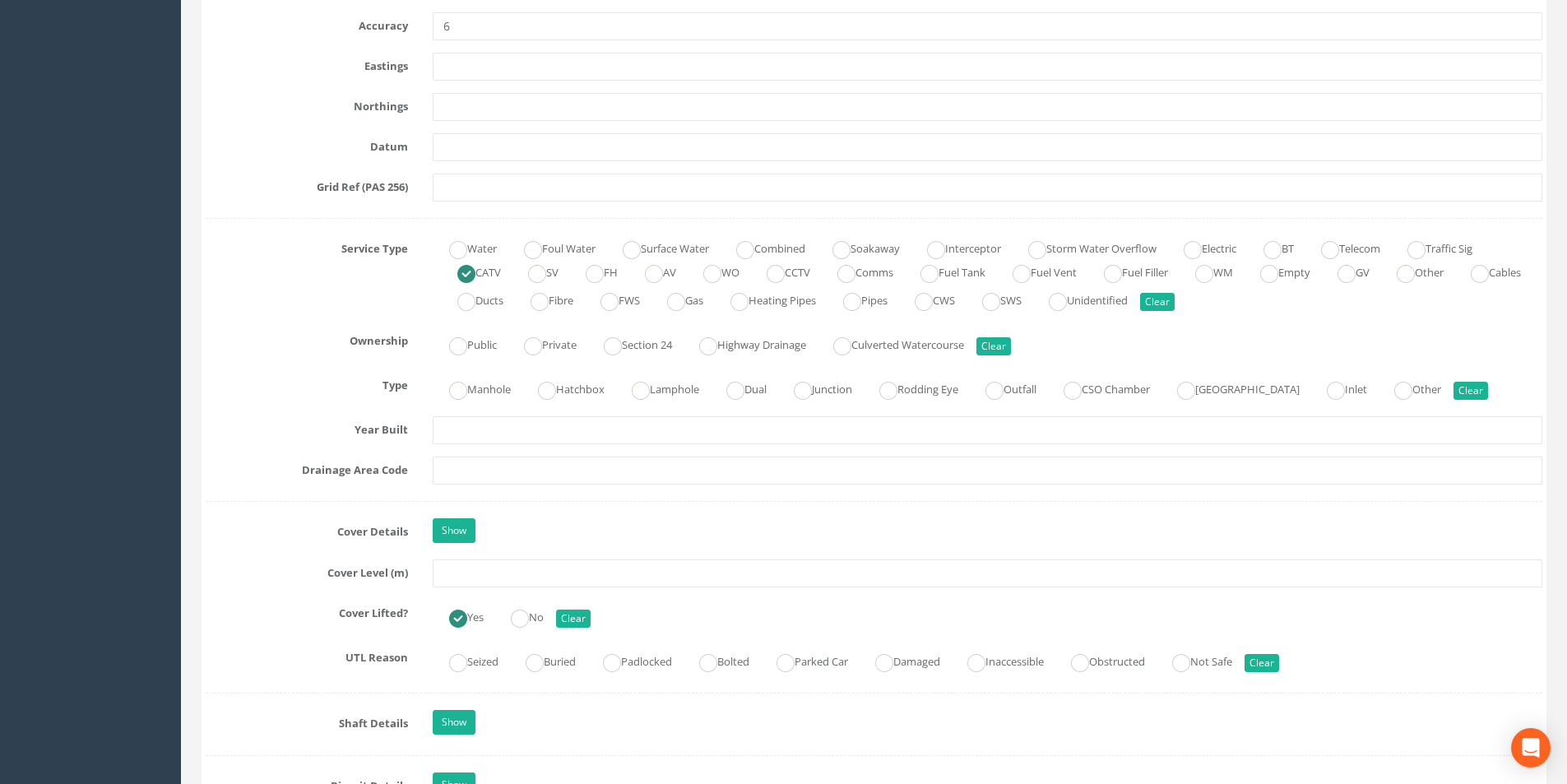
scroll to position [1069, 0]
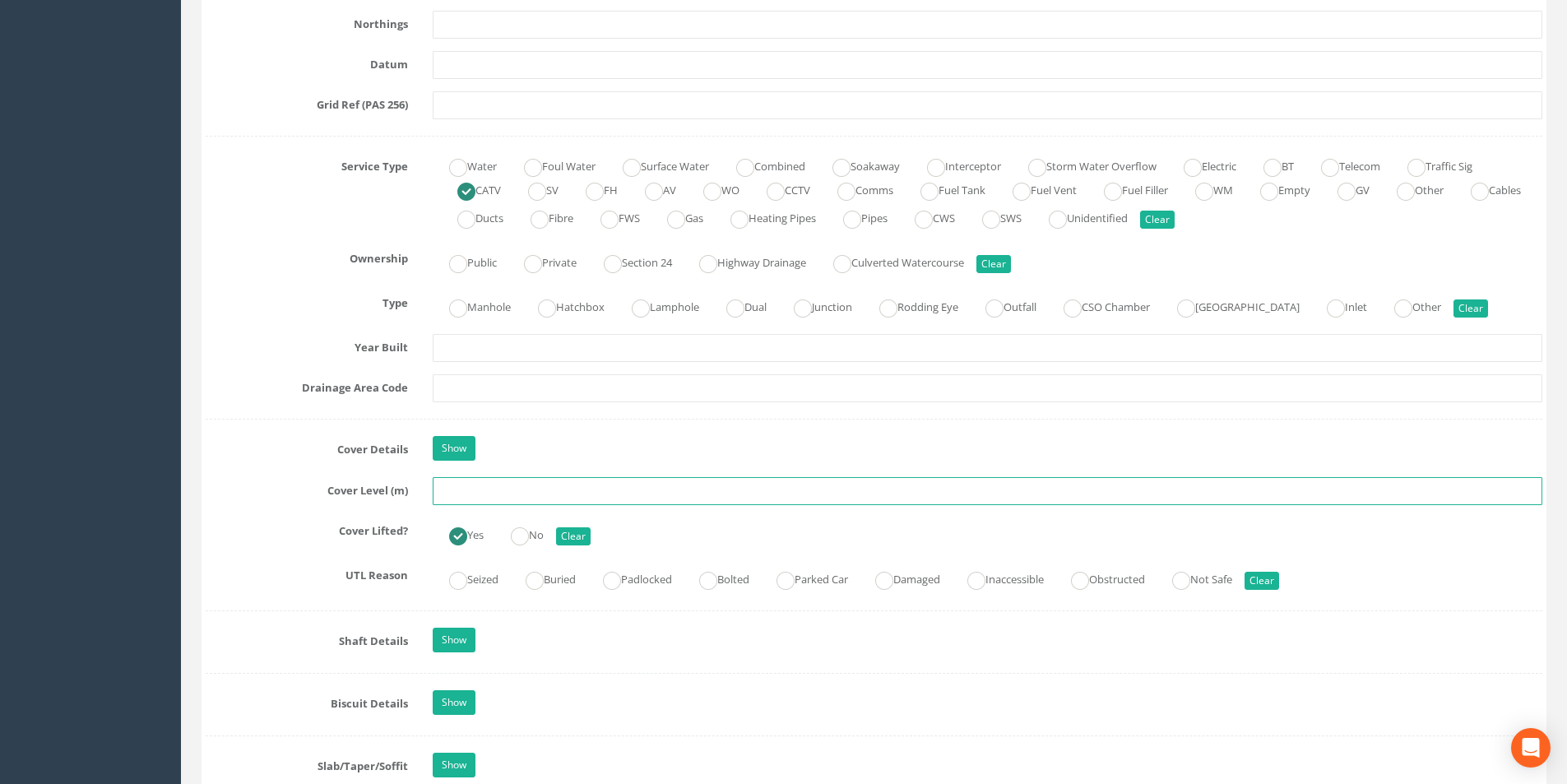
click at [524, 492] on input "text" at bounding box center [988, 491] width 1110 height 28
click at [492, 488] on input "text" at bounding box center [988, 491] width 1110 height 28
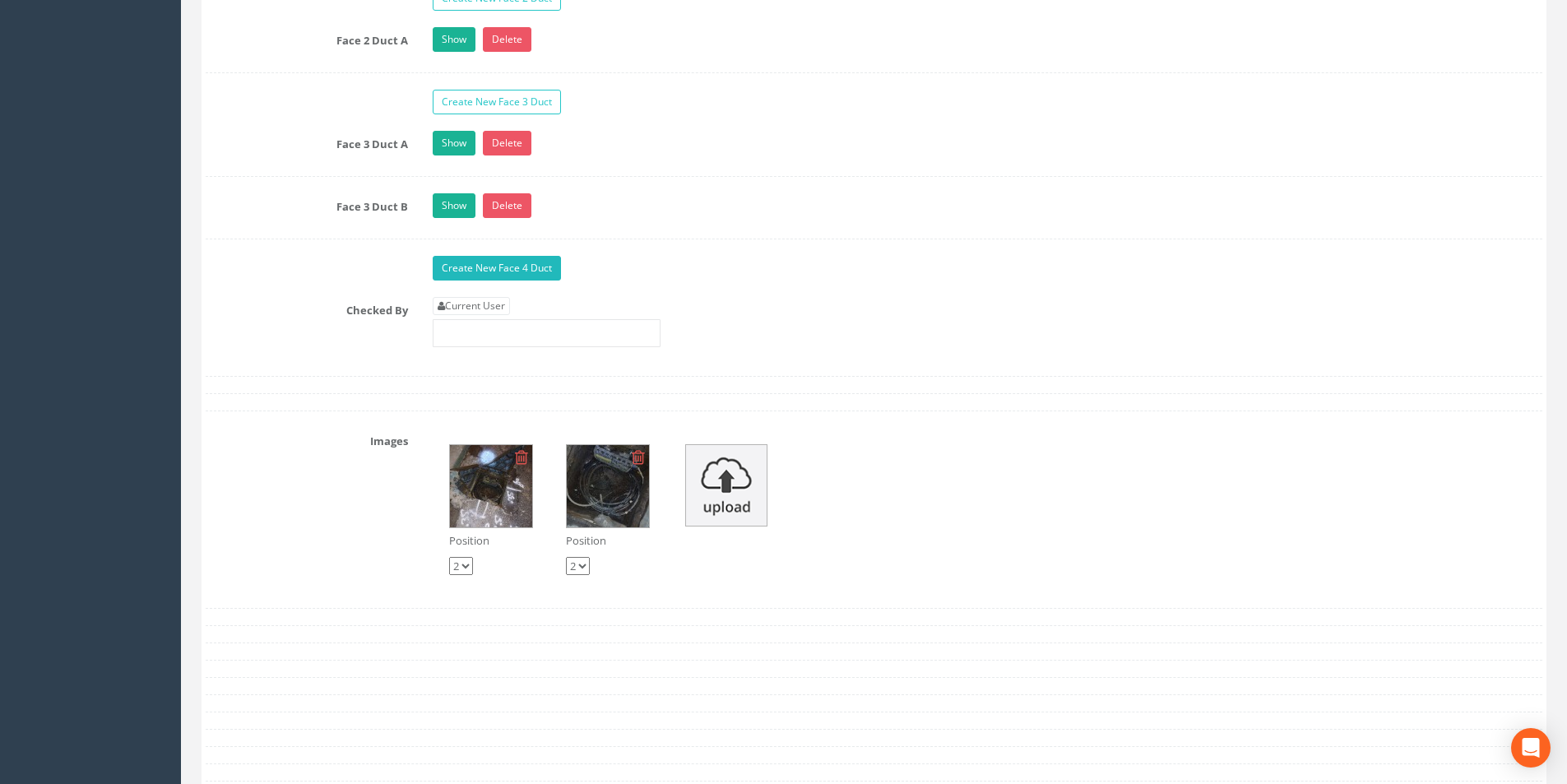
scroll to position [2550, 0]
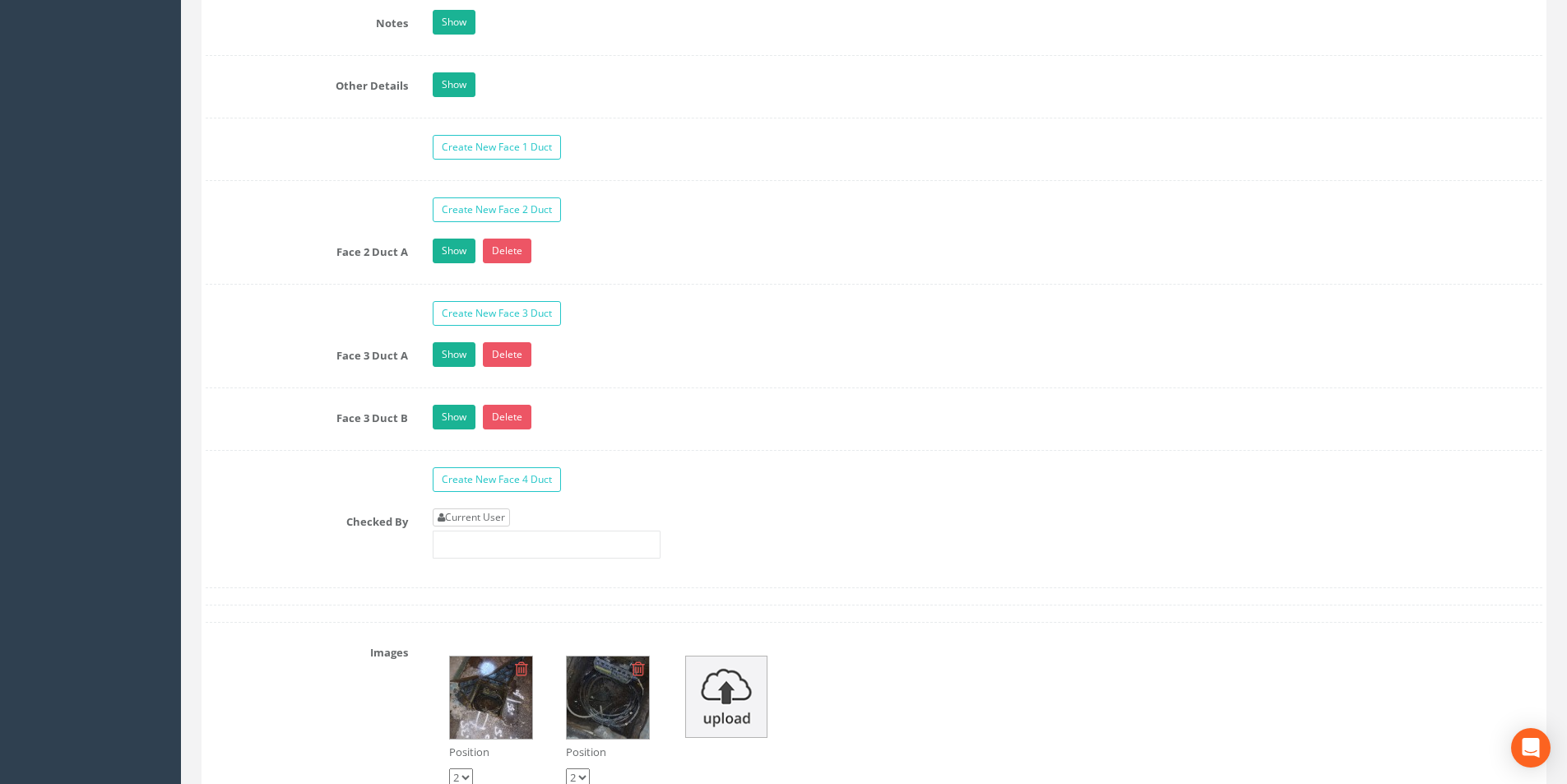
type input "8.65"
click at [495, 512] on link "Current User" at bounding box center [472, 517] width 78 height 18
type input "[PERSON_NAME]"
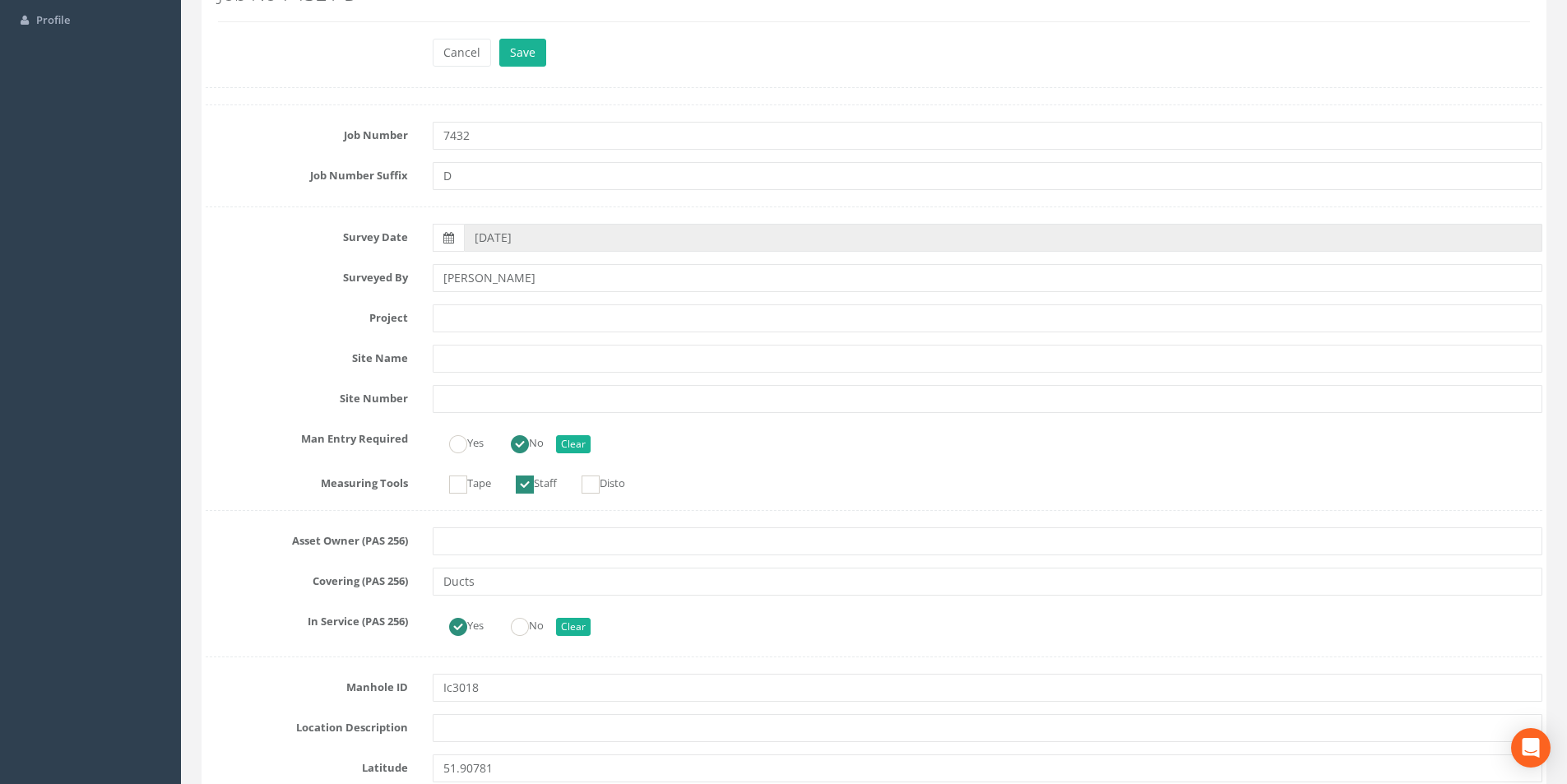
scroll to position [0, 0]
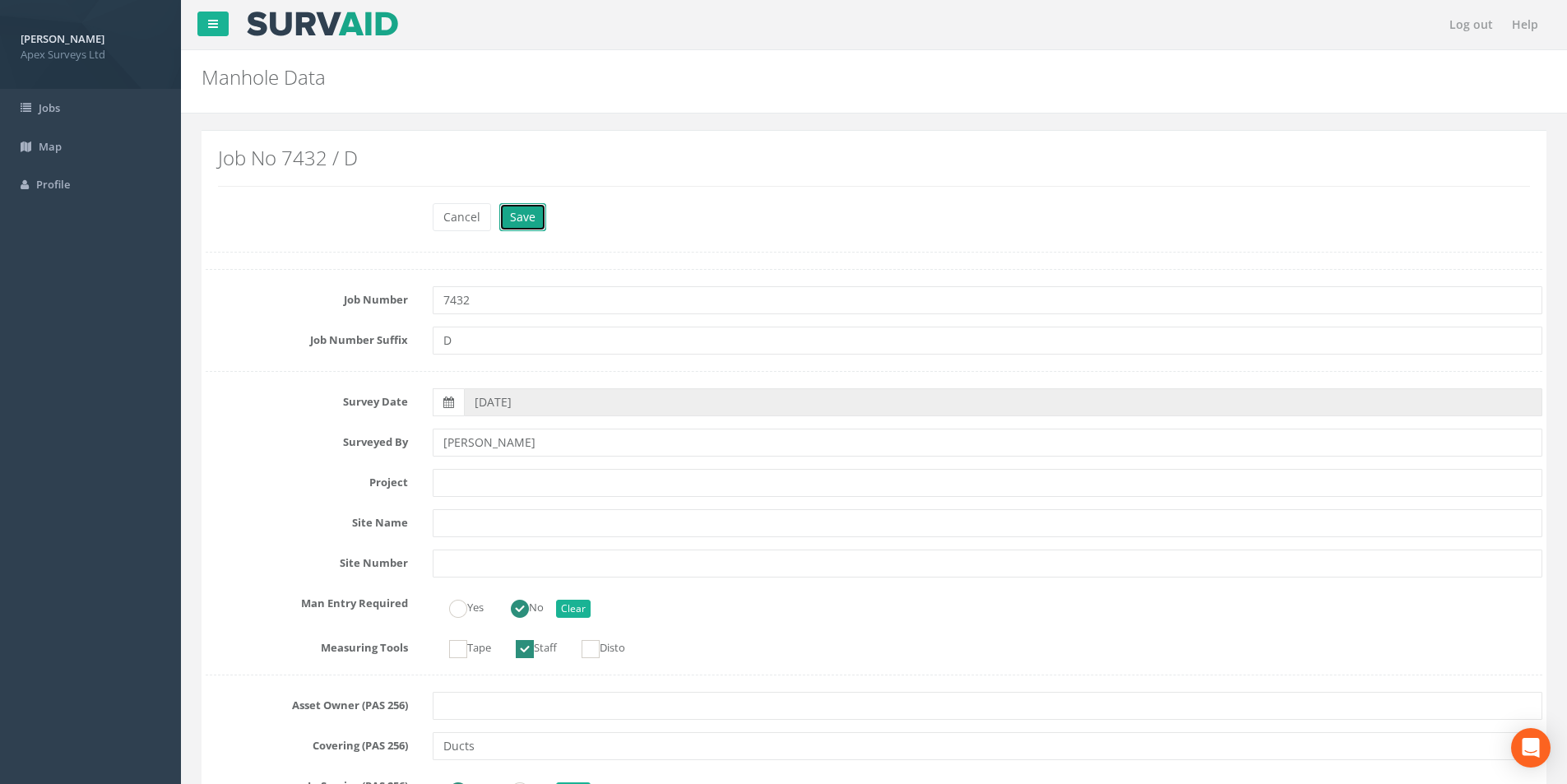
click at [509, 210] on button "Save" at bounding box center [523, 217] width 47 height 28
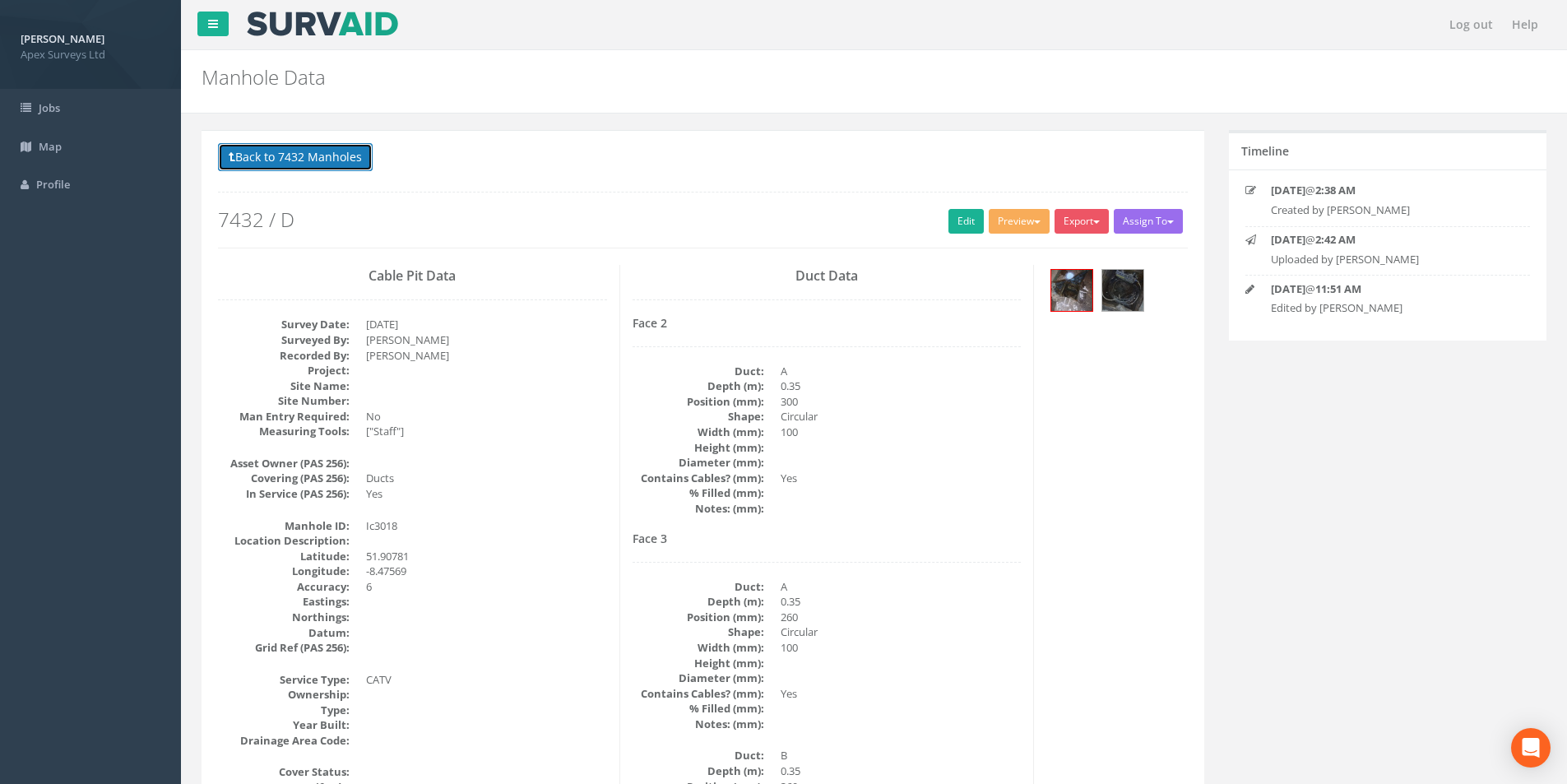
click at [299, 162] on button "Back to 7432 Manholes" at bounding box center [295, 157] width 154 height 28
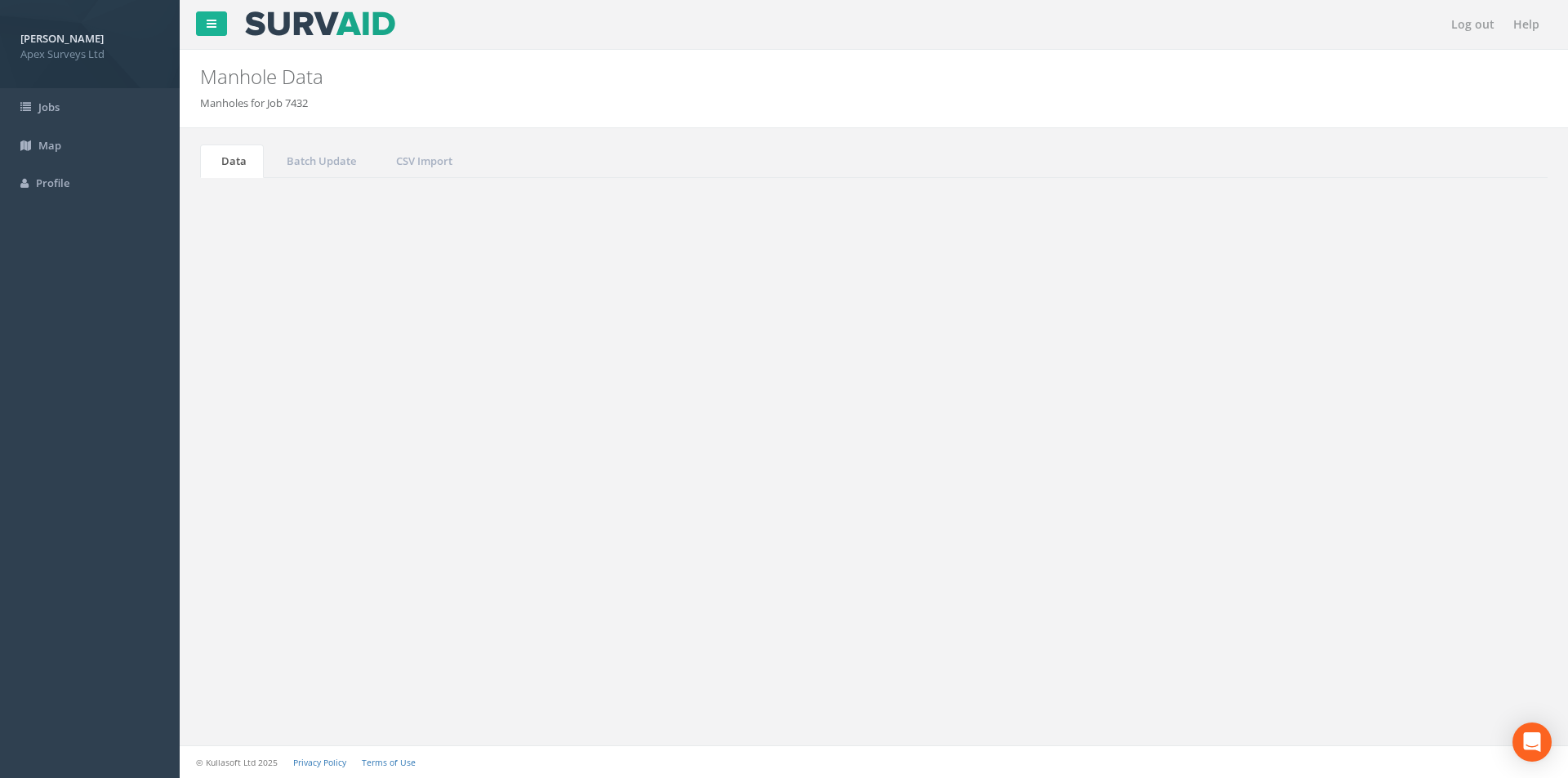
click at [1449, 444] on input "3018" at bounding box center [1456, 439] width 149 height 25
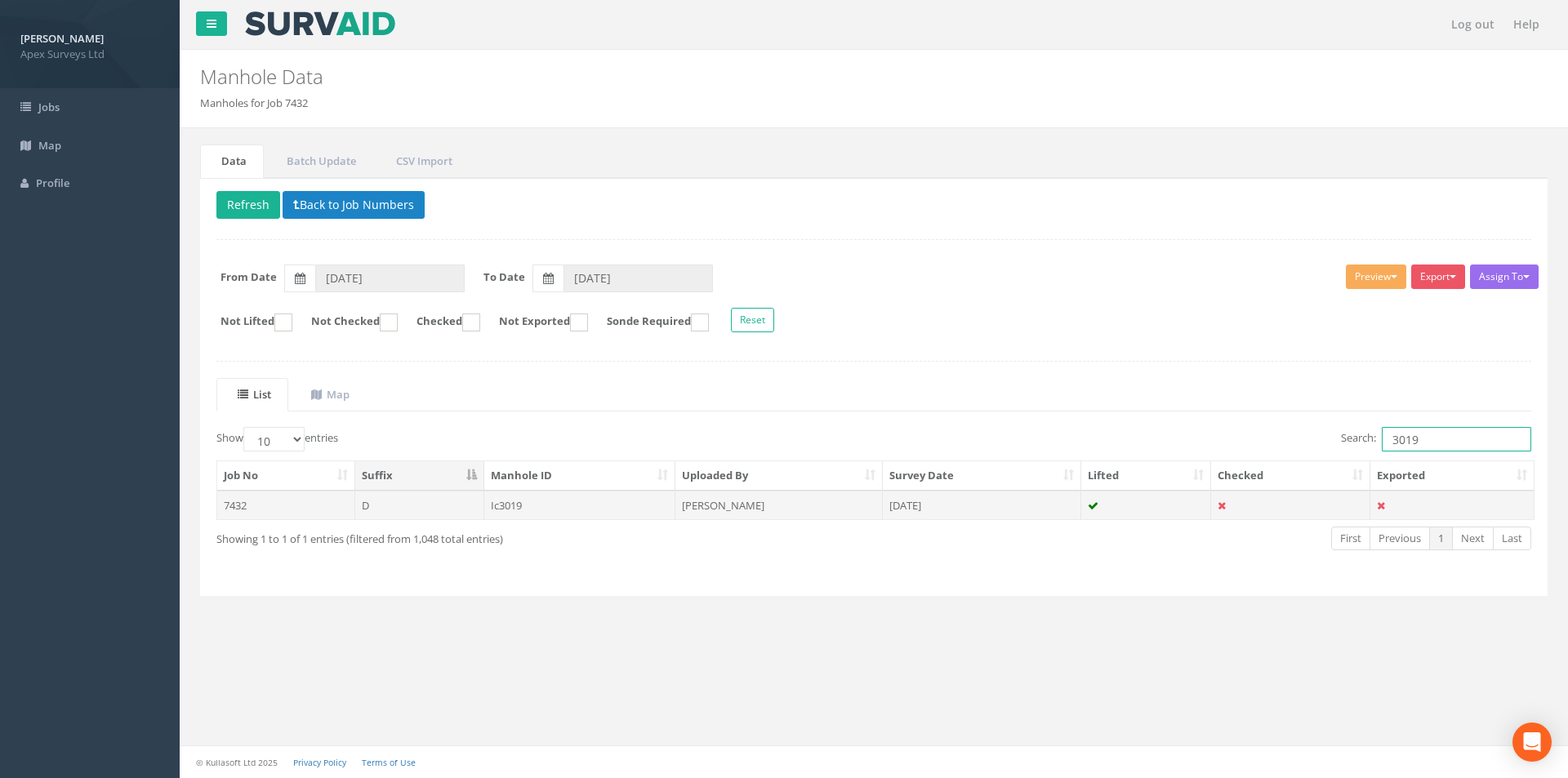
type input "3019"
click at [1149, 499] on td at bounding box center [1146, 505] width 131 height 29
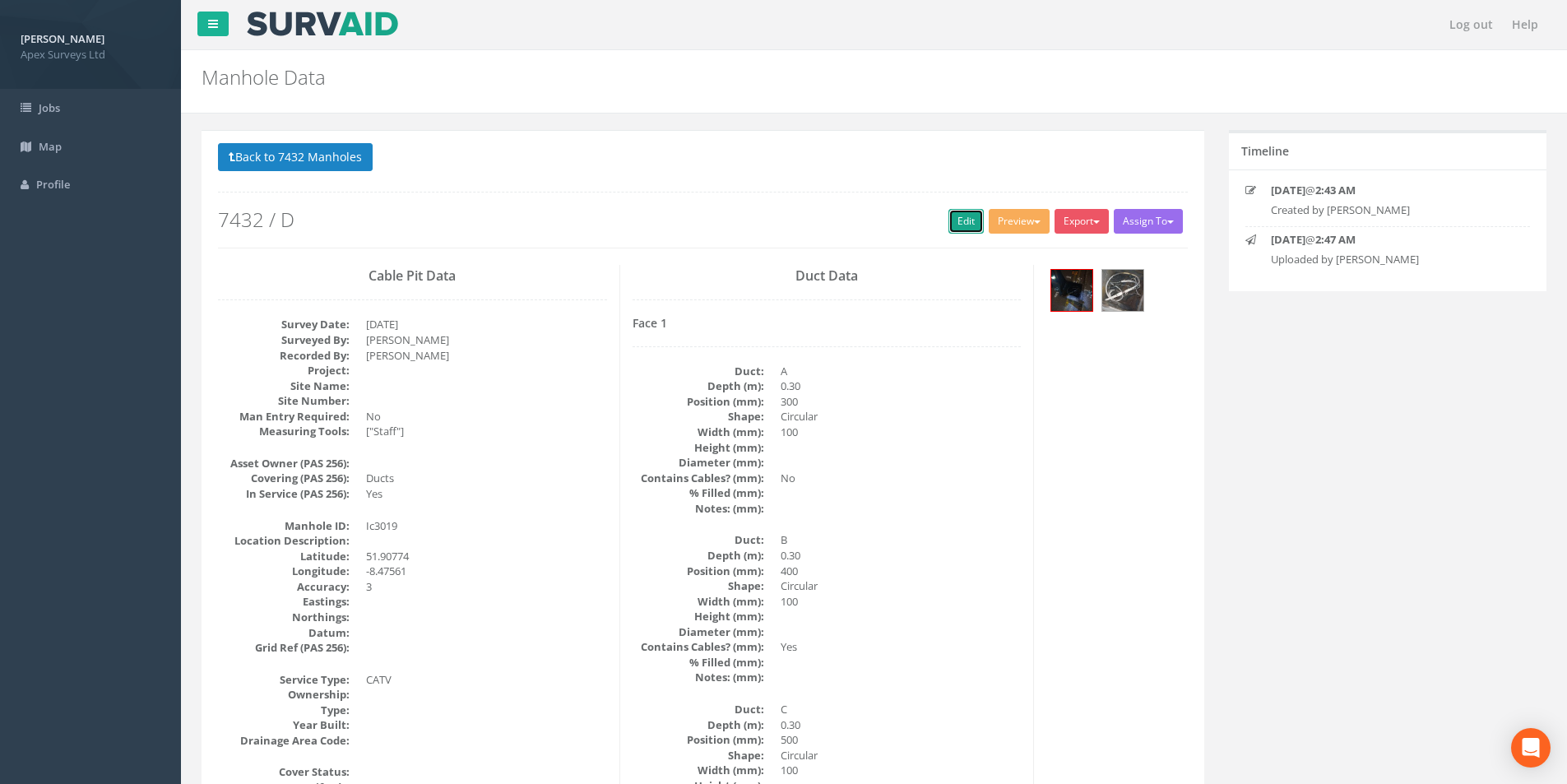
click at [970, 228] on link "Edit" at bounding box center [966, 221] width 35 height 25
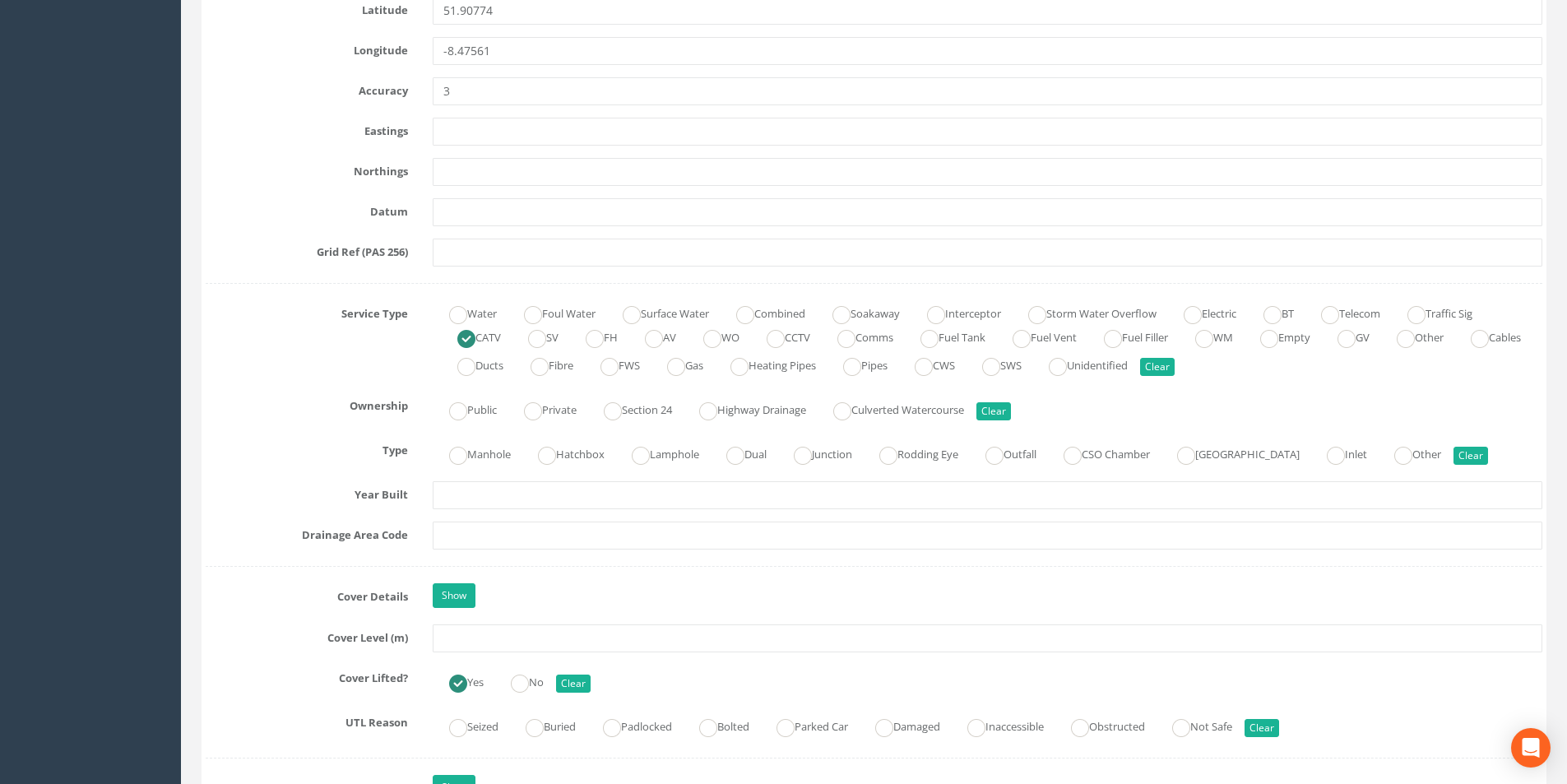
scroll to position [1069, 0]
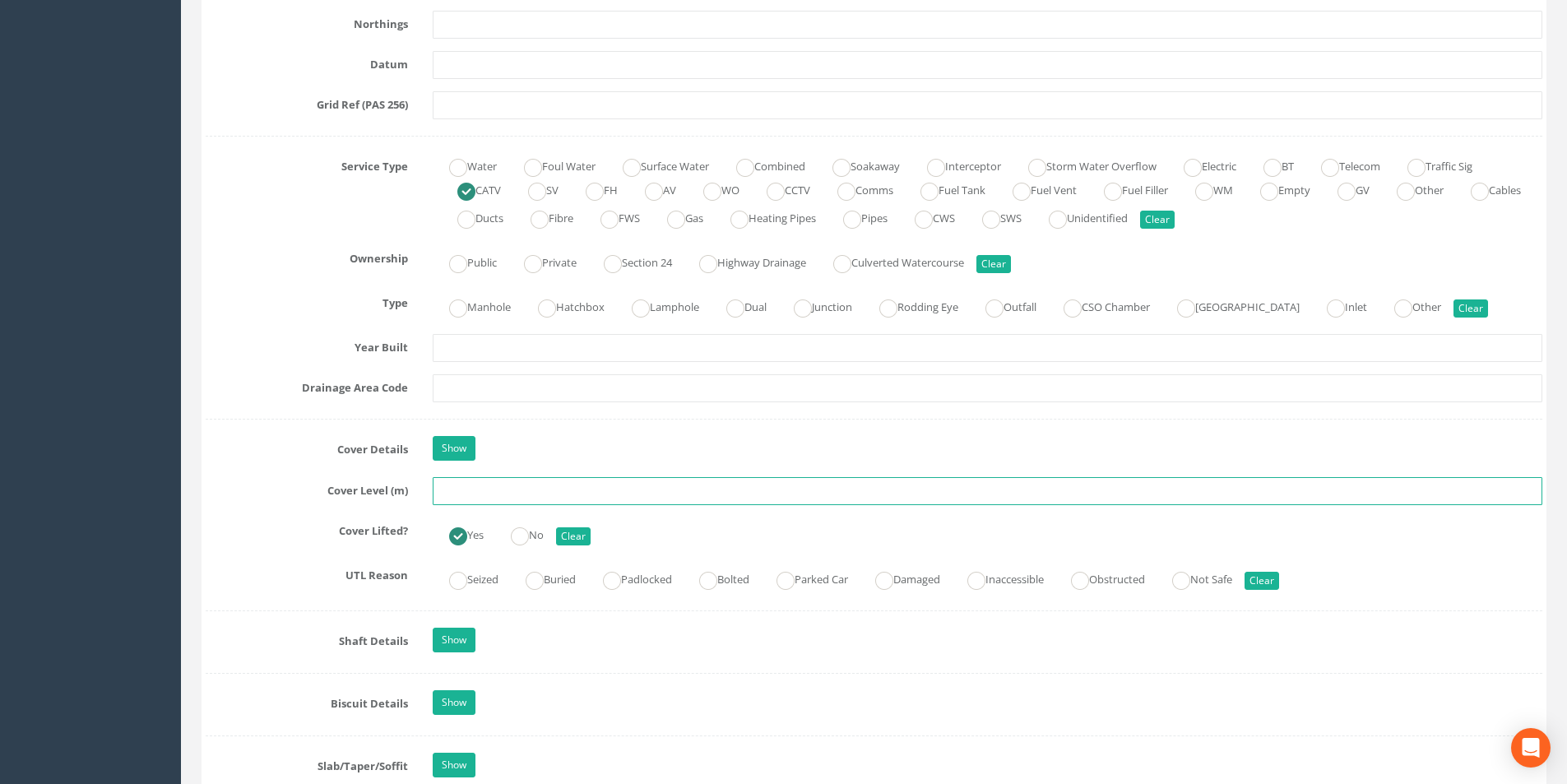
click at [507, 493] on input "text" at bounding box center [988, 491] width 1110 height 28
type input "8.60"
click at [528, 394] on input "text" at bounding box center [988, 388] width 1110 height 28
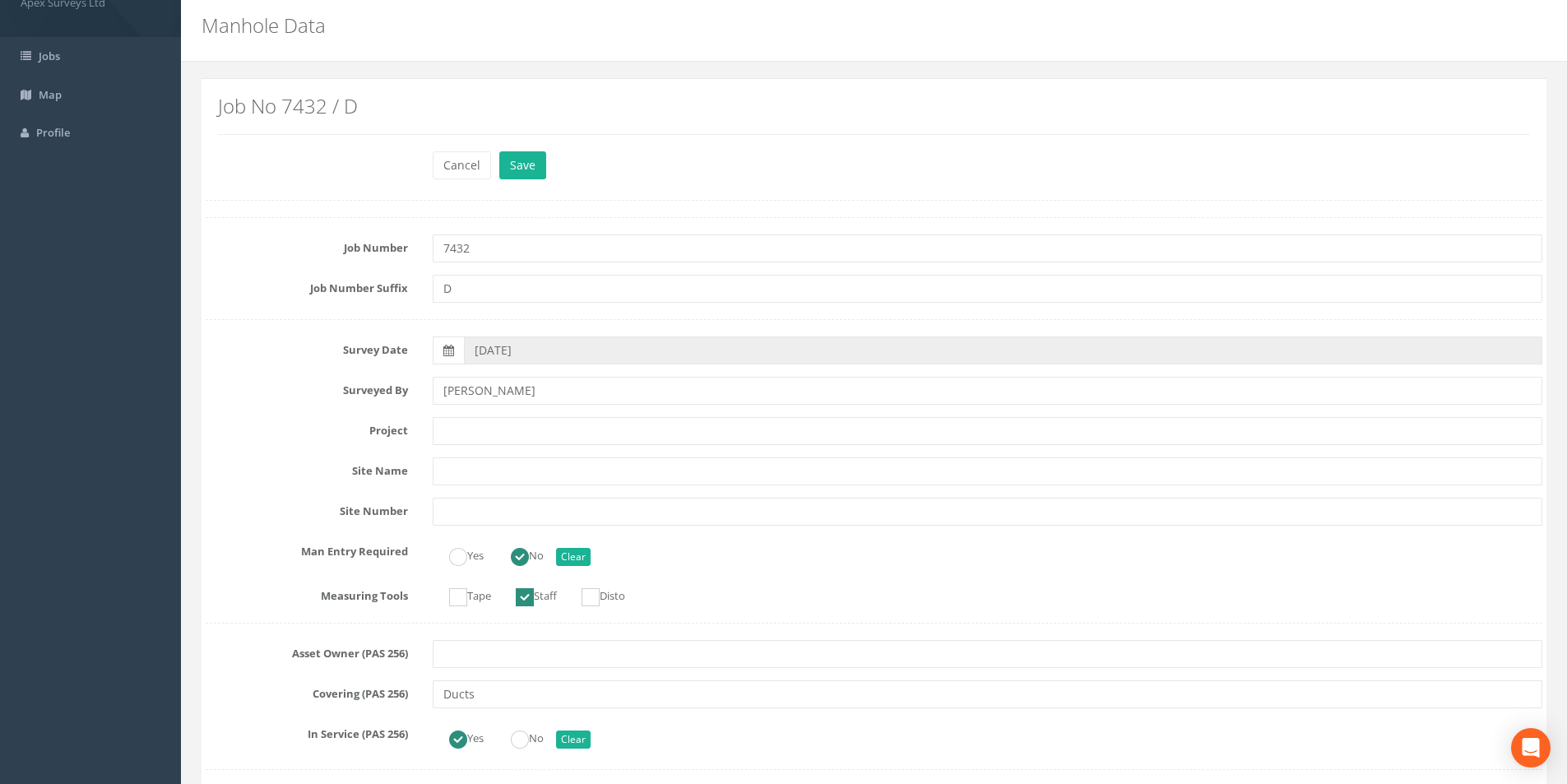
scroll to position [0, 0]
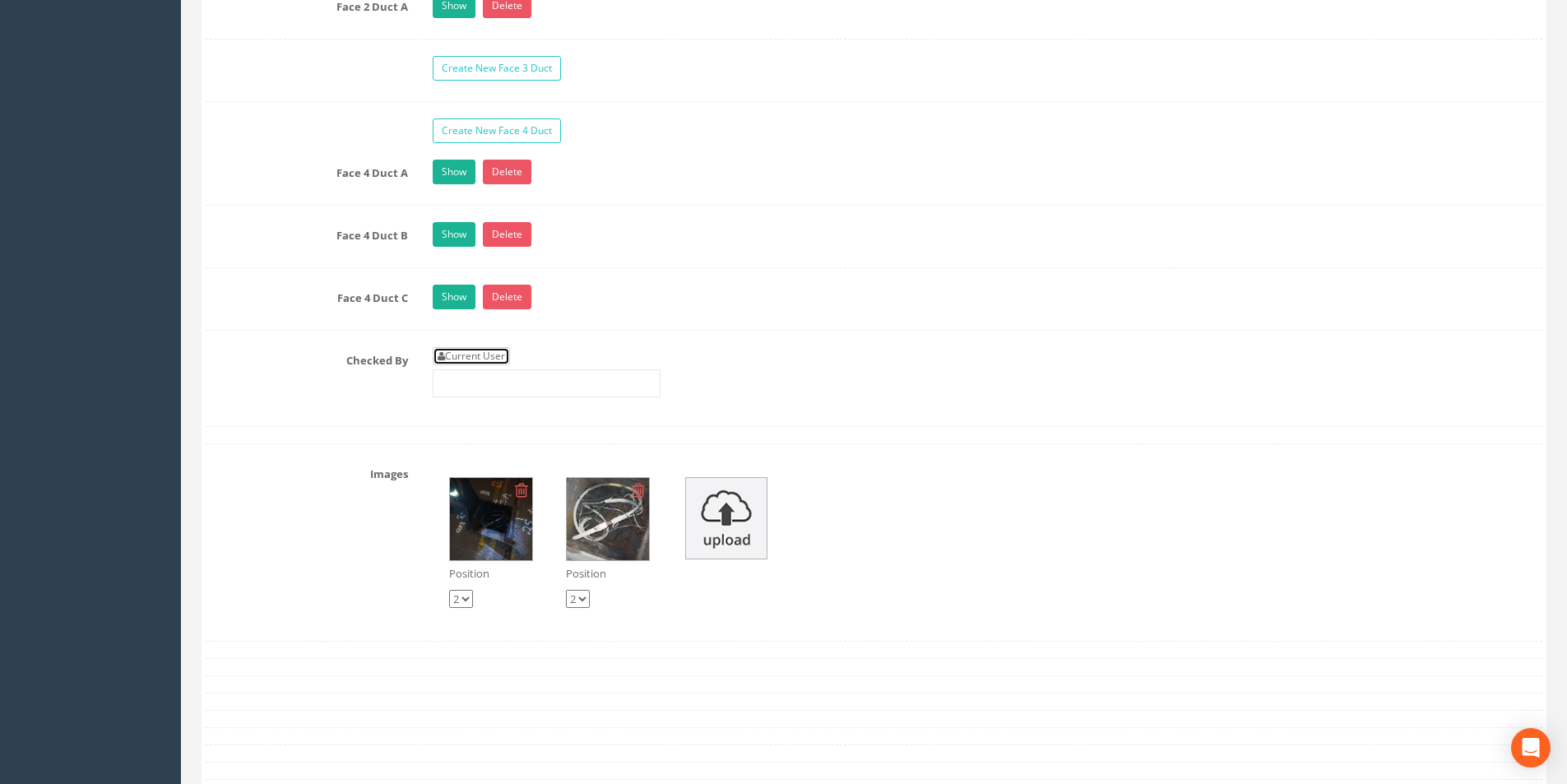
click at [501, 359] on link "Current User" at bounding box center [472, 355] width 78 height 18
type input "[PERSON_NAME]"
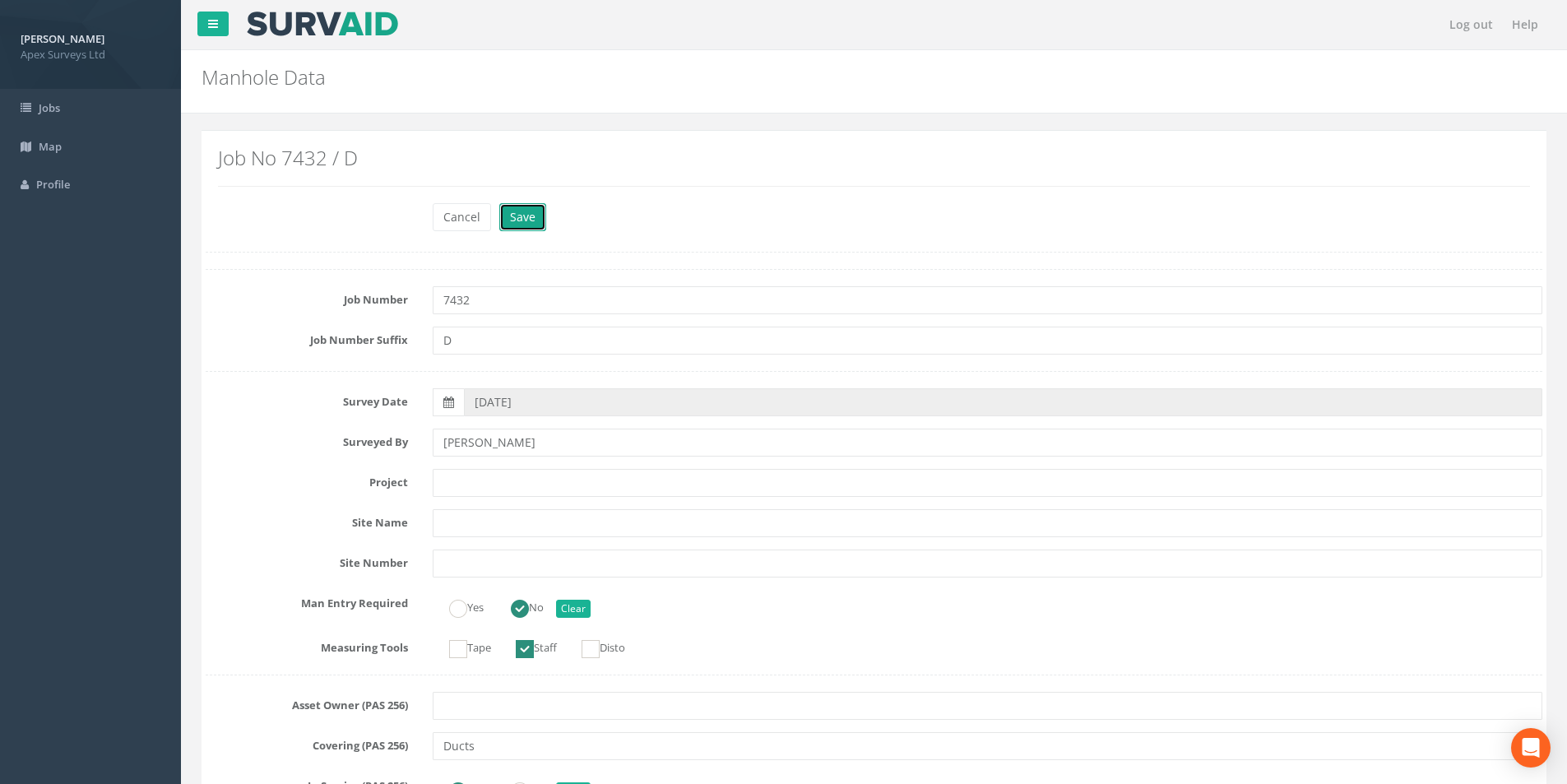
click at [515, 218] on button "Save" at bounding box center [523, 217] width 47 height 28
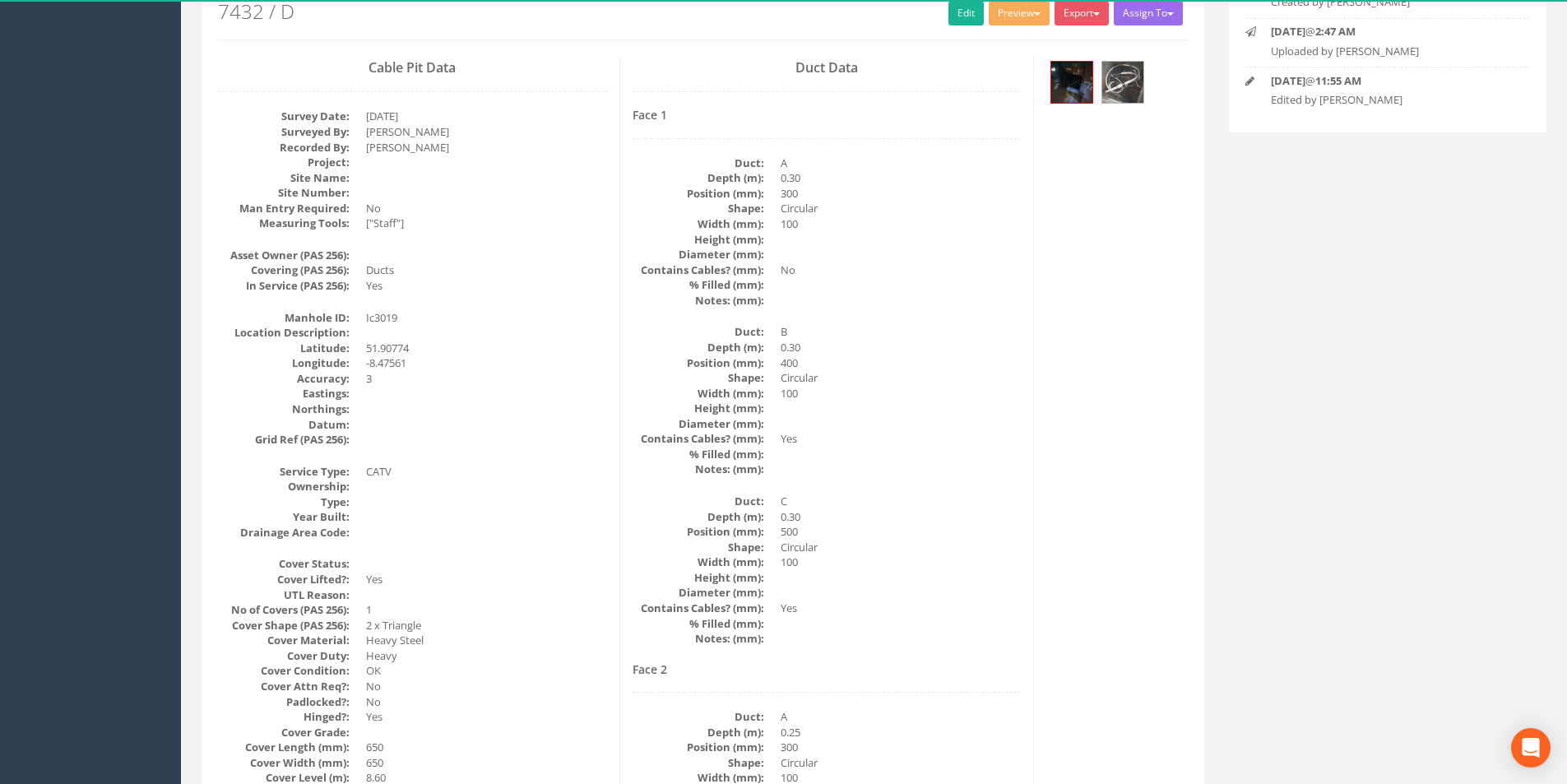
scroll to position [190, 0]
